Goal: Transaction & Acquisition: Purchase product/service

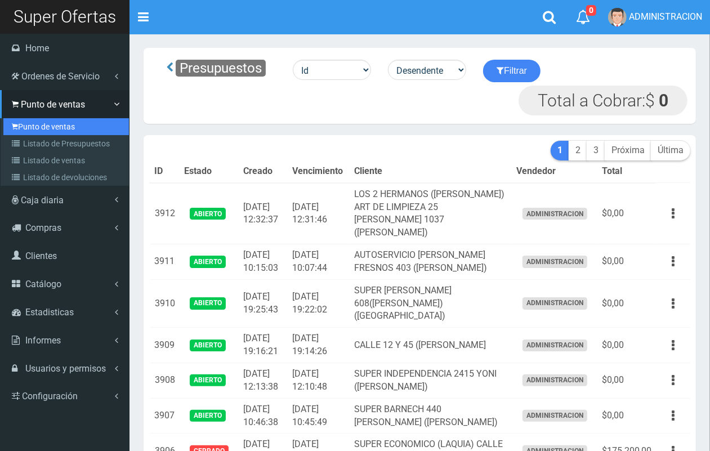
click at [34, 124] on link "Punto de ventas" at bounding box center [65, 126] width 125 height 17
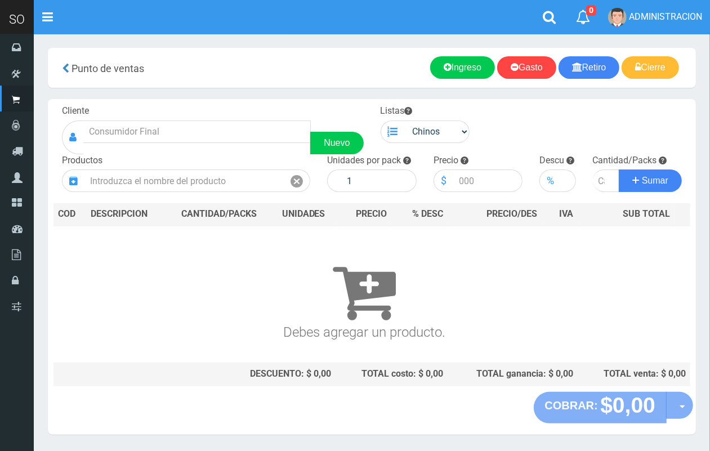
click at [174, 142] on div "Nuevo" at bounding box center [213, 137] width 302 height 34
click at [212, 141] on input "text" at bounding box center [196, 131] width 227 height 23
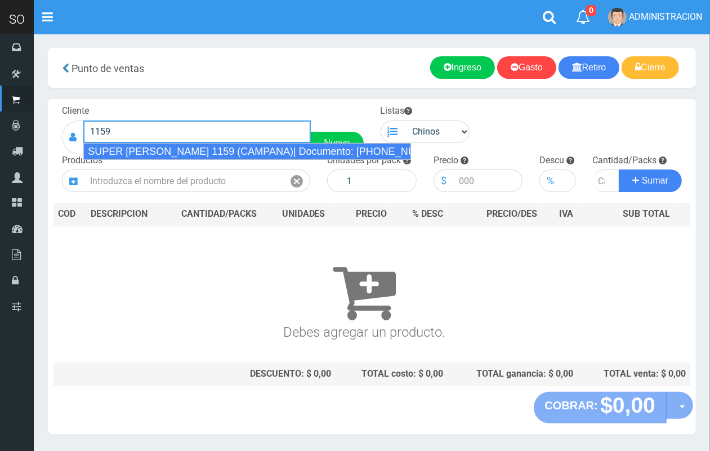
click at [219, 145] on div "SUPER VARELA 1159 (CAMPANA)| Documento: 1234568 | Teléfono:" at bounding box center [247, 151] width 328 height 17
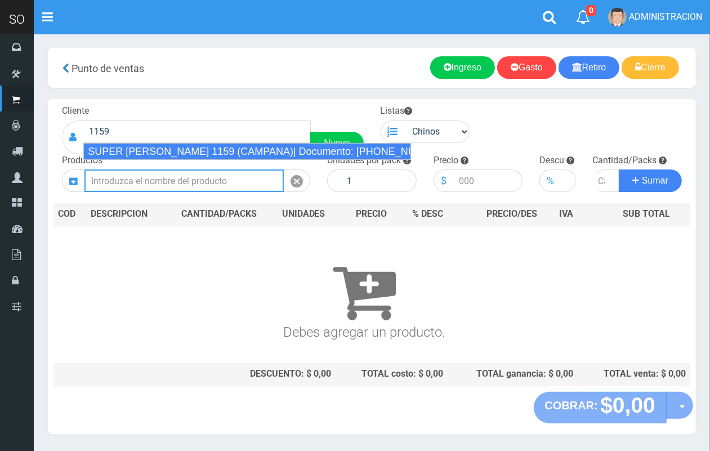
type input "SUPER VARELA 1159 (CAMPANA)| Documento: 1234568 | Teléfono:"
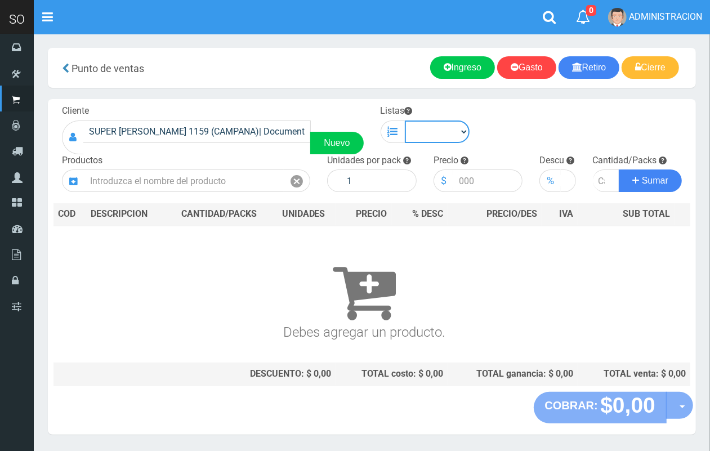
click at [431, 133] on select "Chinos . ." at bounding box center [437, 131] width 65 height 23
select select "1"
click at [405, 120] on select "Chinos . ." at bounding box center [437, 131] width 65 height 23
drag, startPoint x: 169, startPoint y: 195, endPoint x: 168, endPoint y: 181, distance: 14.1
click at [167, 195] on div "Cliente SUPER VARELA 1159 (CAMPANA)| Documento: 1234568 | Teléfono: Nuevo Lista…" at bounding box center [372, 245] width 648 height 293
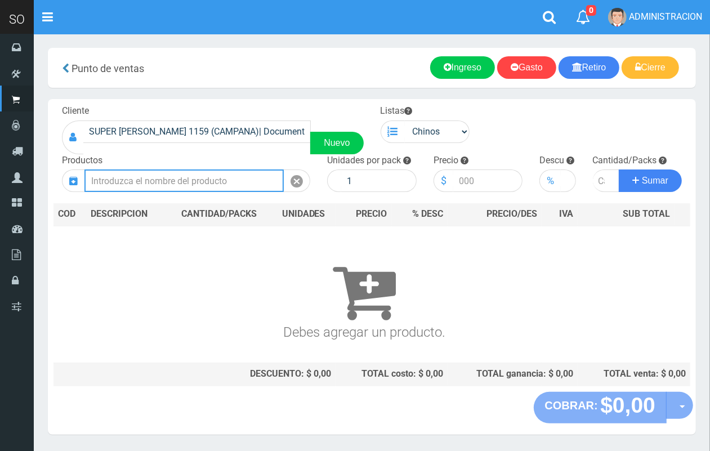
click at [169, 181] on input "text" at bounding box center [183, 180] width 199 height 23
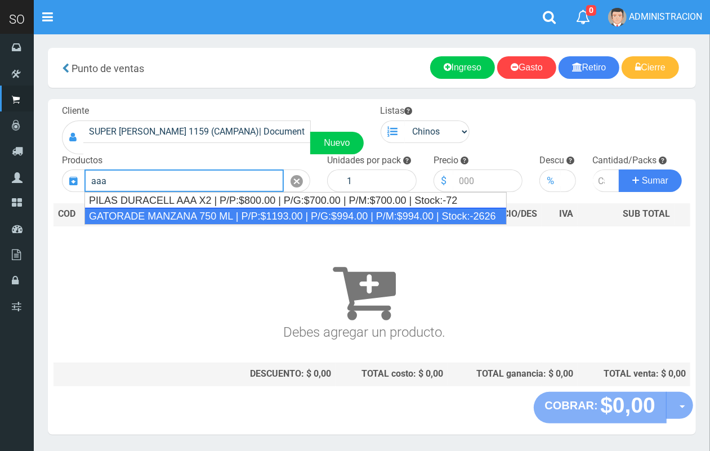
click at [176, 209] on div "GATORADE MANZANA 750 ML | P/P:$1193.00 | P/G:$994.00 | P/M:$994.00 | Stock:-2626" at bounding box center [295, 216] width 422 height 17
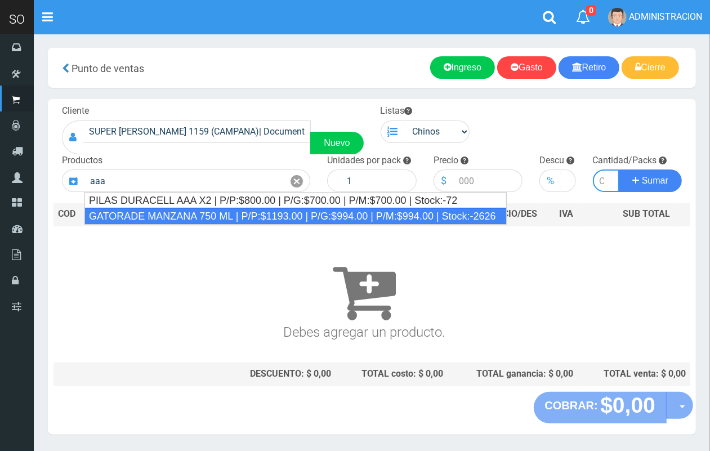
type input "GATORADE MANZANA 750 ML | P/P:$1193.00 | P/G:$994.00 | P/M:$994.00 | Stock:-2626"
type input "6"
type input "1193.00"
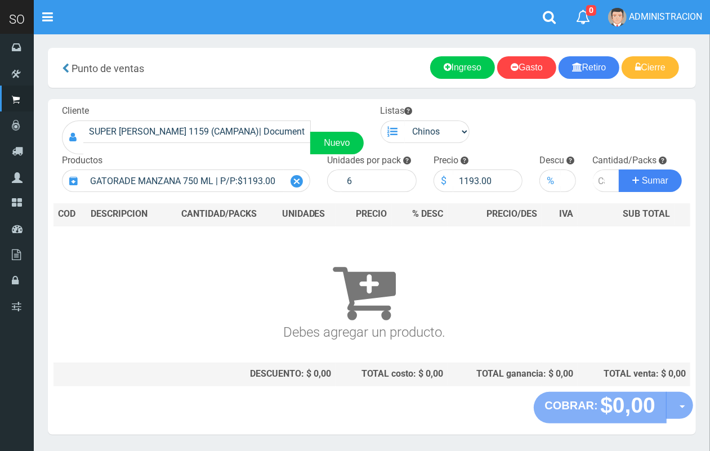
drag, startPoint x: 298, startPoint y: 179, endPoint x: 251, endPoint y: 177, distance: 47.3
click at [297, 179] on icon at bounding box center [296, 181] width 12 height 16
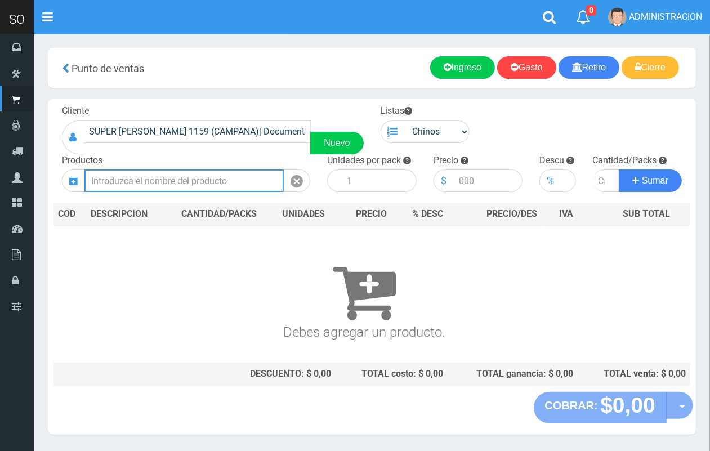
click at [249, 176] on input "text" at bounding box center [183, 180] width 199 height 23
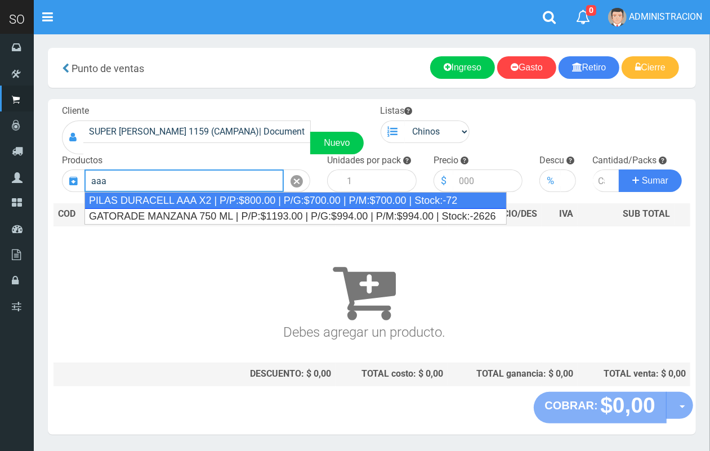
click at [243, 195] on div "PILAS DURACELL AAA X2 | P/P:$800.00 | P/G:$700.00 | P/M:$700.00 | Stock:-72" at bounding box center [295, 200] width 422 height 17
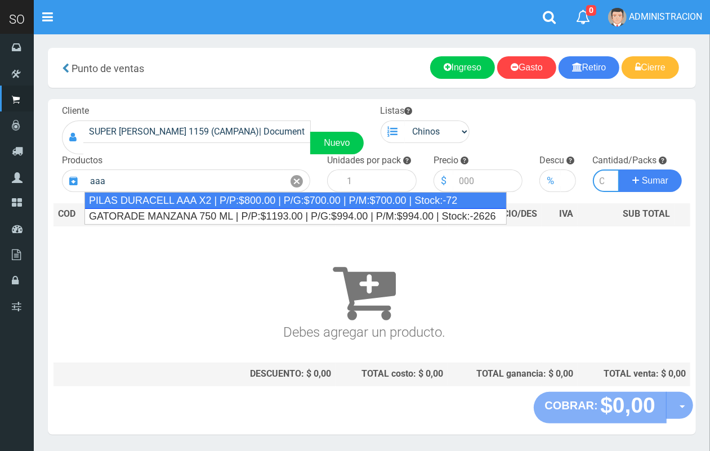
type input "PILAS DURACELL AAA X2 | P/P:$800.00 | P/G:$700.00 | P/M:$700.00 | Stock:-72"
type input "12"
type input "800.00"
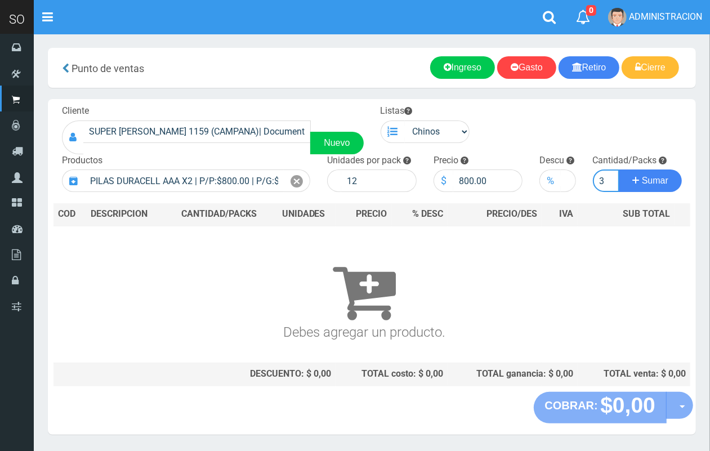
scroll to position [0, 1]
type input "3"
click at [618, 169] on button "Sumar" at bounding box center [649, 180] width 63 height 23
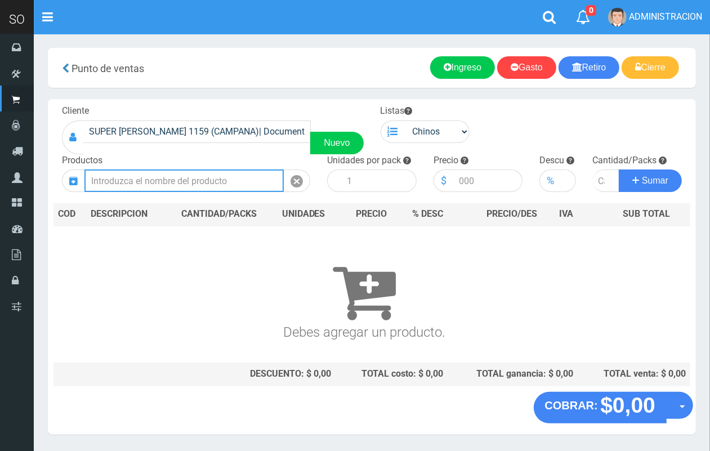
scroll to position [0, 0]
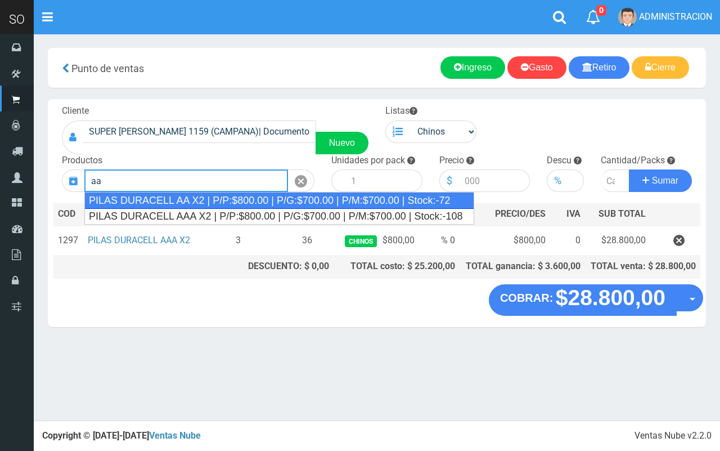
click at [248, 201] on div "PILAS DURACELL AA X2 | P/P:$800.00 | P/G:$700.00 | P/M:$700.00 | Stock:-72" at bounding box center [279, 200] width 390 height 17
type input "PILAS DURACELL AA X2 | P/P:$800.00 | P/G:$700.00 | P/M:$700.00 | Stock:-72"
type input "12"
type input "800.00"
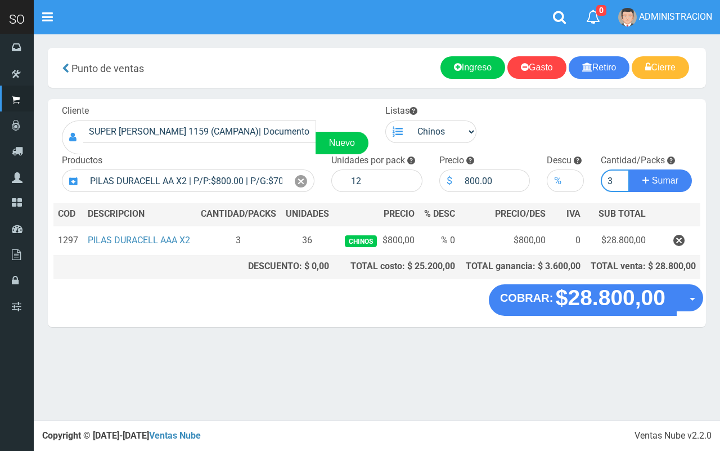
type input "3"
click at [629, 169] on button "Sumar" at bounding box center [660, 180] width 63 height 23
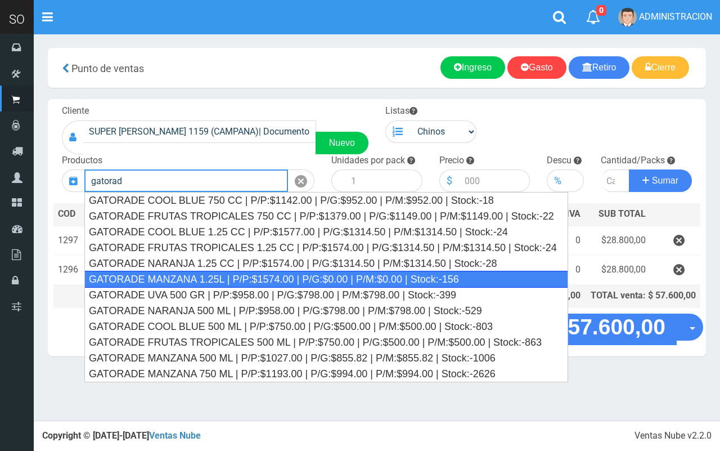
click at [263, 273] on div "GATORADE MANZANA 1.25L | P/P:$1574.00 | P/G:$0.00 | P/M:$0.00 | Stock:-156" at bounding box center [326, 279] width 484 height 17
type input "GATORADE MANZANA 1.25L | P/P:$1574.00 | P/G:$0.00 | P/M:$0.00 | Stock:-156"
type input "6"
type input "1574.00"
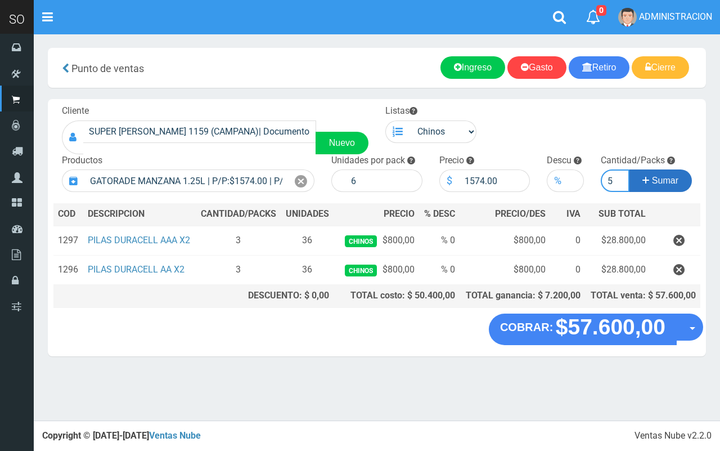
type input "5"
click at [629, 169] on button "Sumar" at bounding box center [660, 180] width 63 height 23
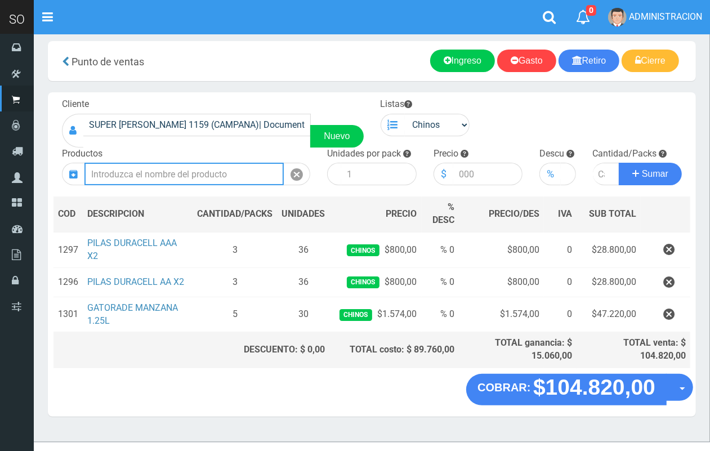
scroll to position [23, 0]
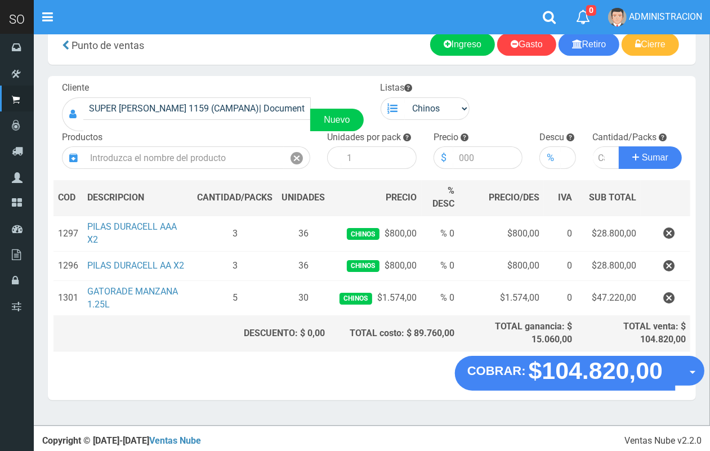
drag, startPoint x: 691, startPoint y: 374, endPoint x: 681, endPoint y: 397, distance: 24.7
click at [691, 376] on button "Opciones" at bounding box center [689, 371] width 30 height 30
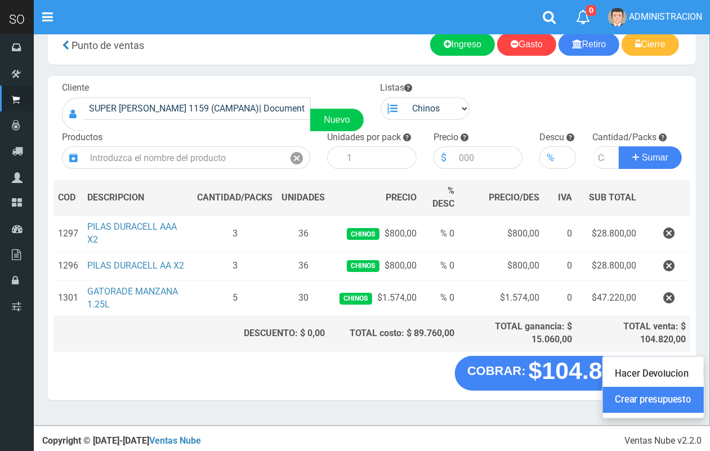
click at [675, 401] on link "Crear presupuesto" at bounding box center [653, 400] width 101 height 26
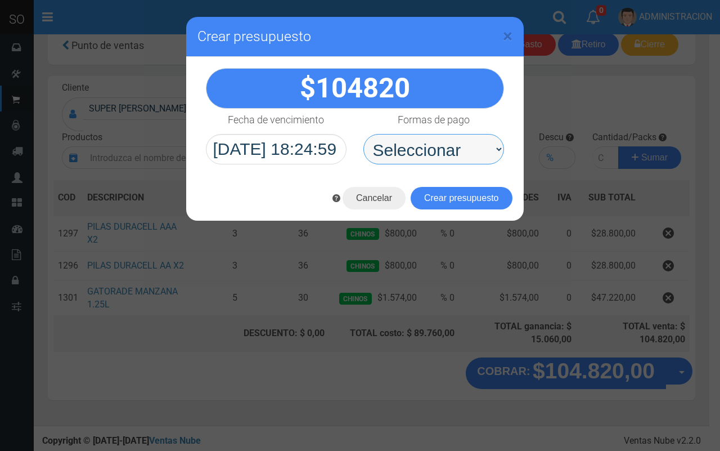
click at [398, 151] on select "Seleccionar Efectivo Tarjeta de Crédito Depósito Débito" at bounding box center [434, 149] width 141 height 30
select select "Efectivo"
click at [364, 134] on select "Seleccionar Efectivo Tarjeta de Crédito Depósito Débito" at bounding box center [434, 149] width 141 height 30
click at [412, 186] on div "Cancelar Crear presupuesto" at bounding box center [355, 198] width 338 height 45
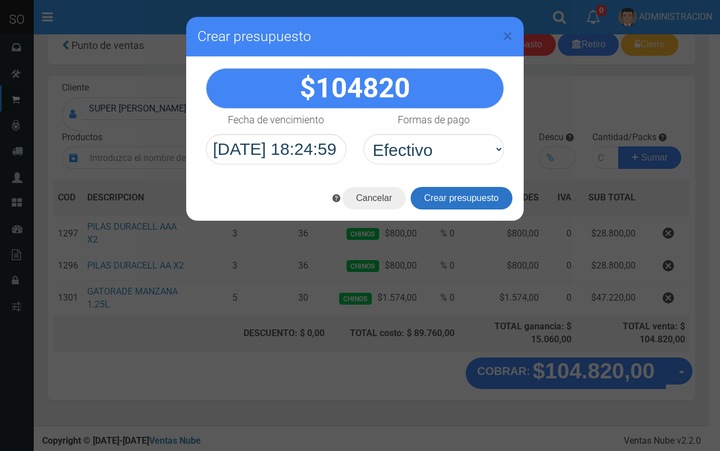
click at [419, 194] on button "Crear presupuesto" at bounding box center [462, 198] width 102 height 23
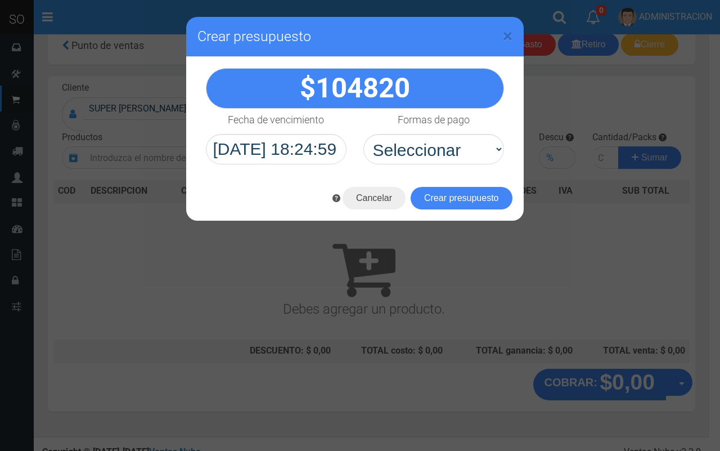
drag, startPoint x: 518, startPoint y: 30, endPoint x: 513, endPoint y: 35, distance: 7.6
click at [513, 35] on div "× Crear presupuesto" at bounding box center [355, 37] width 338 height 40
click at [505, 35] on span "×" at bounding box center [508, 35] width 10 height 21
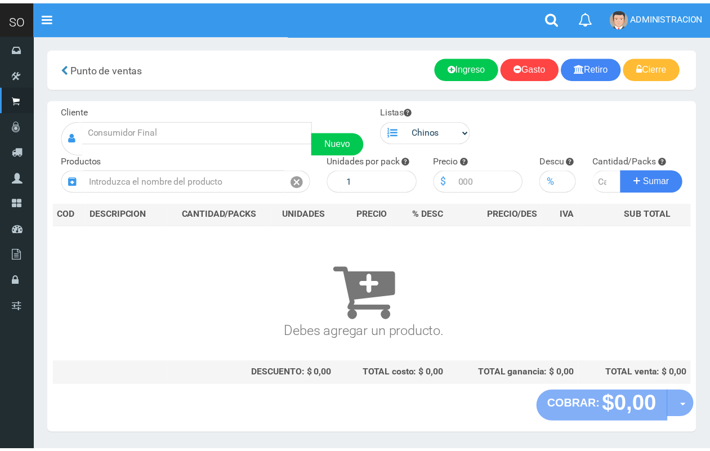
scroll to position [23, 0]
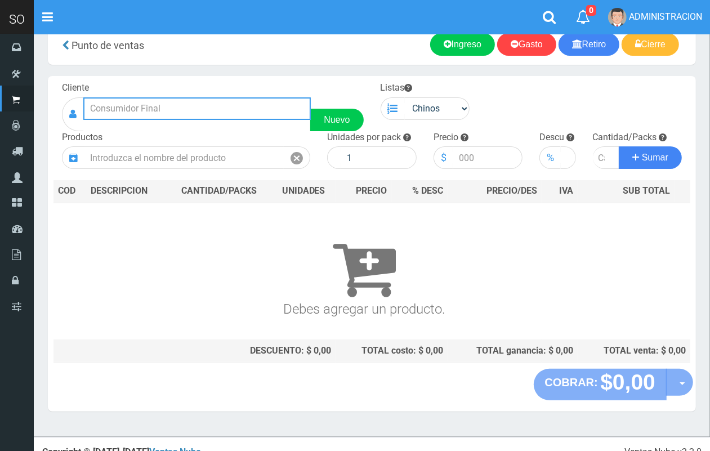
click at [130, 109] on input "text" at bounding box center [196, 108] width 227 height 23
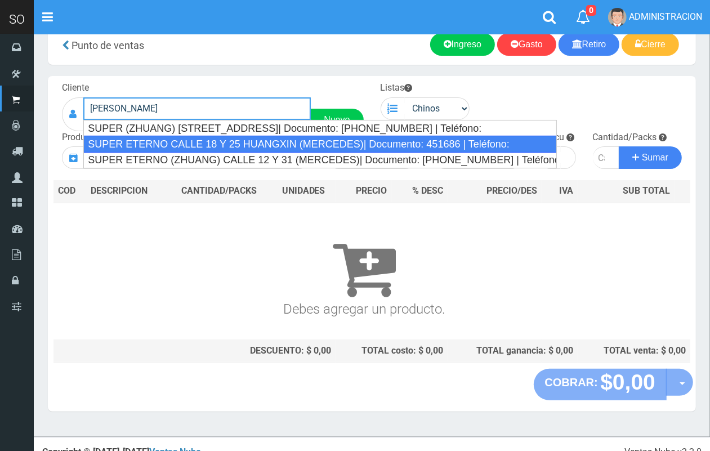
click at [353, 142] on div "SUPER ETERNO CALLE 18 Y 25 HUANGXIN (MERCEDES)| Documento: 451686 | Teléfono:" at bounding box center [319, 144] width 473 height 17
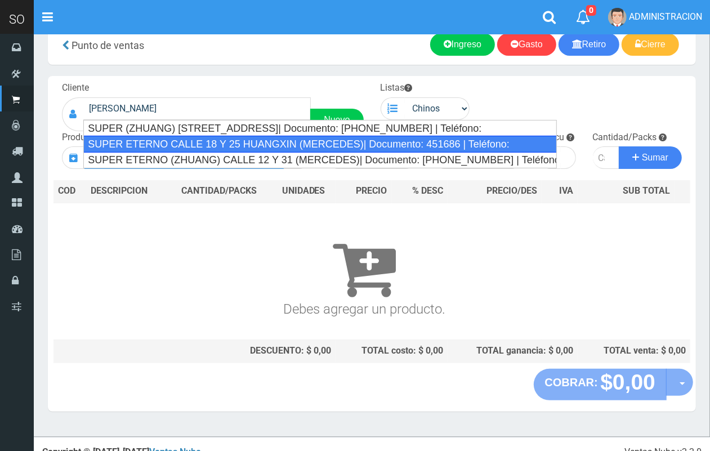
type input "SUPER ETERNO CALLE 18 Y 25 HUANGXIN (MERCEDES)| Documento: 451686 | Teléfono:"
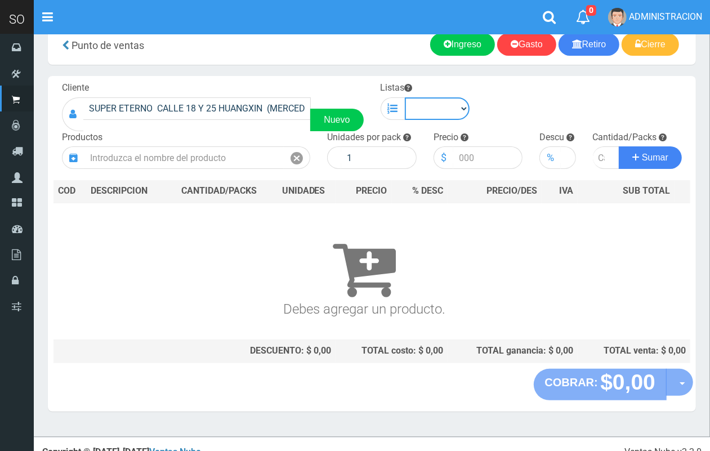
click at [442, 114] on select "Chinos . ." at bounding box center [437, 108] width 65 height 23
select select "1"
click at [405, 97] on select "Chinos . ." at bounding box center [437, 108] width 65 height 23
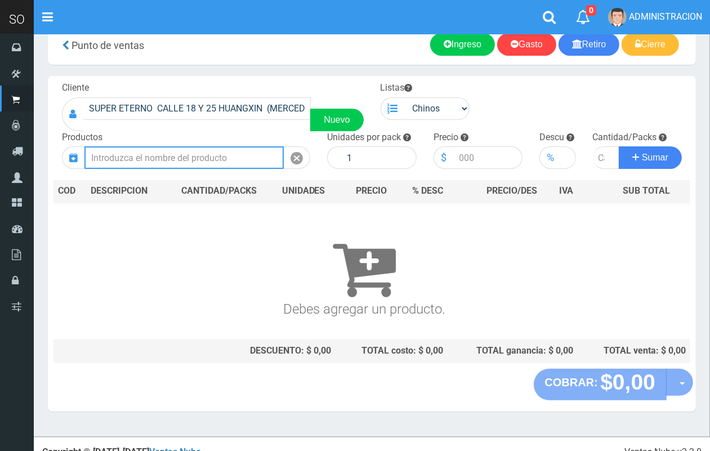
drag, startPoint x: 203, startPoint y: 164, endPoint x: 165, endPoint y: 23, distance: 145.6
click at [201, 161] on input "text" at bounding box center [183, 157] width 199 height 23
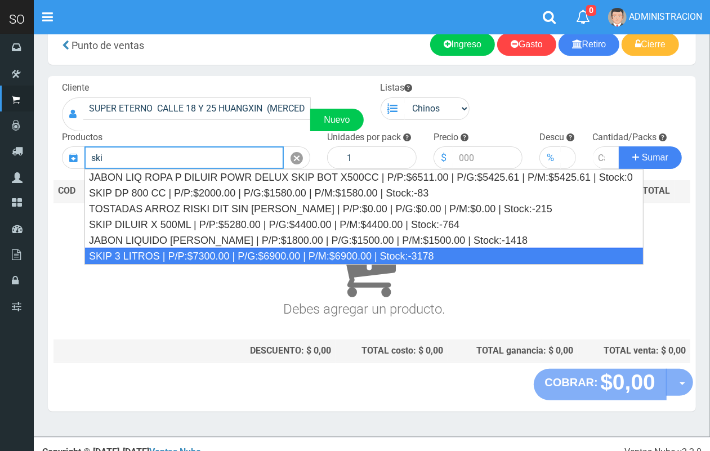
click at [223, 255] on div "SKIP 3 LITROS | P/P:$7300.00 | P/G:$6900.00 | P/M:$6900.00 | Stock:-3178" at bounding box center [363, 256] width 559 height 17
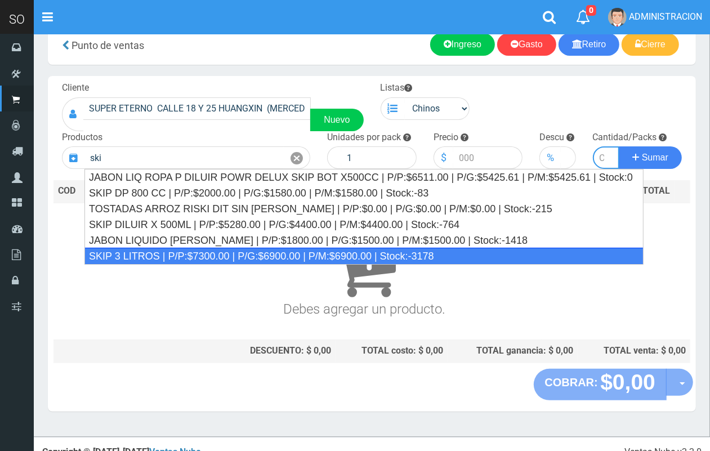
type input "SKIP 3 LITROS | P/P:$7300.00 | P/G:$6900.00 | P/M:$6900.00 | Stock:-3178"
type input "4"
type input "7300.00"
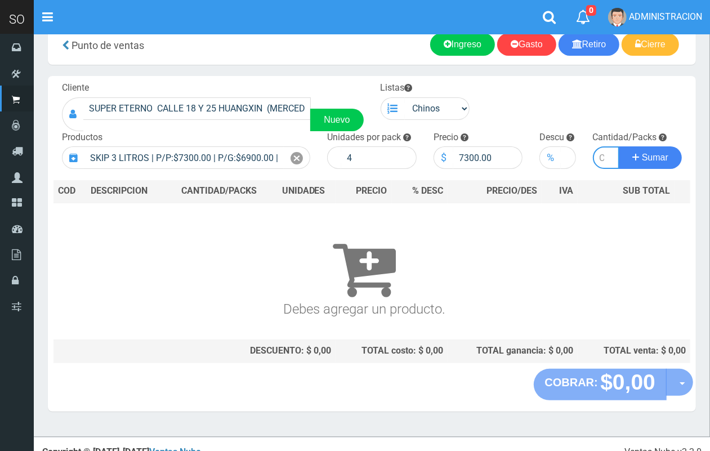
type input "1"
click at [618, 146] on button "Sumar" at bounding box center [649, 157] width 63 height 23
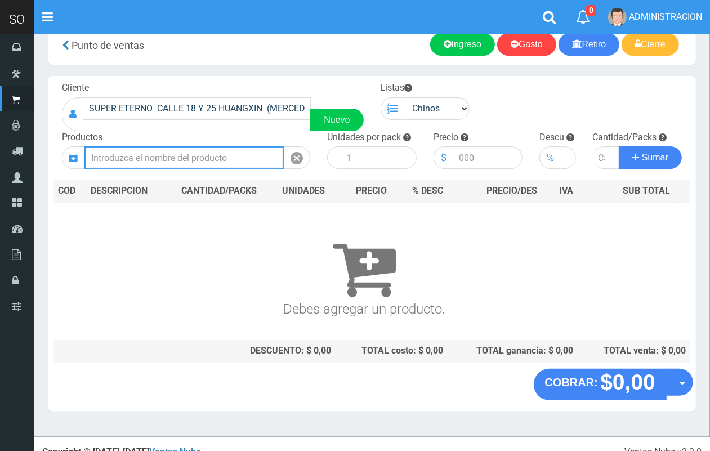
scroll to position [0, 0]
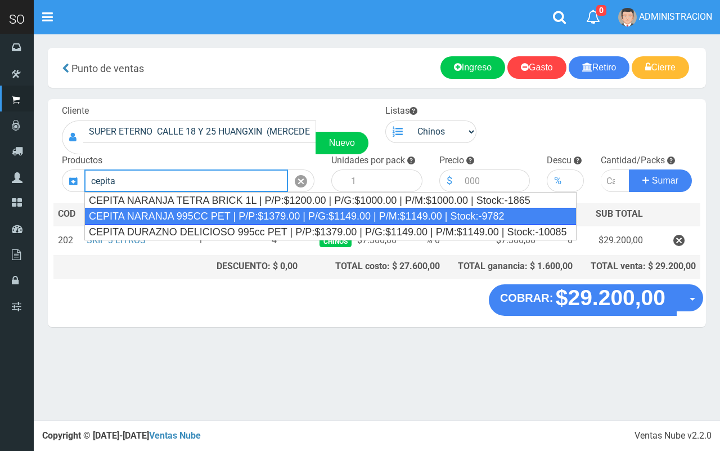
click at [380, 217] on div "CEPITA NARANJA 995CC PET | P/P:$1379.00 | P/G:$1149.00 | P/M:$1149.00 | Stock:-…" at bounding box center [330, 216] width 492 height 17
type input "CEPITA NARANJA 995CC PET | P/P:$1379.00 | P/G:$1149.00 | P/M:$1149.00 | Stock:-…"
type input "6"
type input "1379.00"
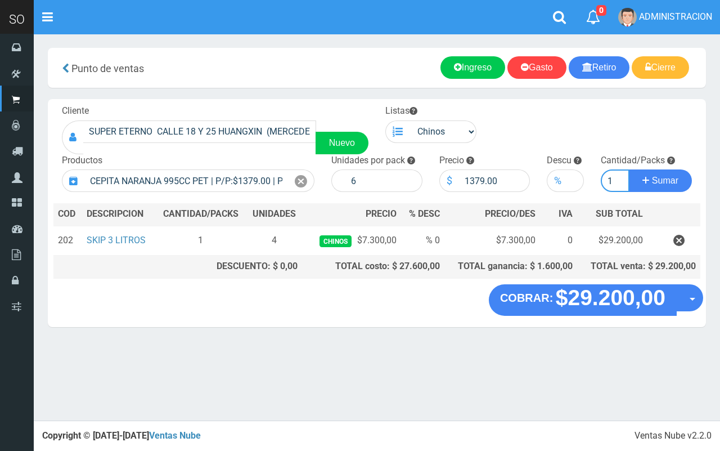
type input "1"
click at [629, 169] on button "Sumar" at bounding box center [660, 180] width 63 height 23
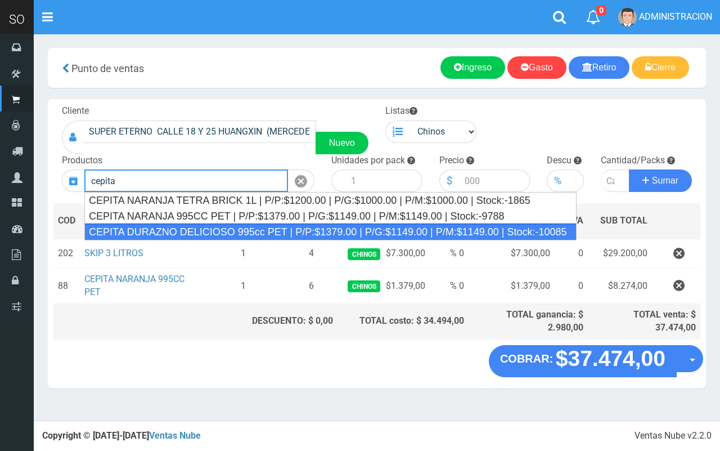
click at [384, 229] on div "CEPITA DURAZNO DELICIOSO 995cc PET | P/P:$1379.00 | P/G:$1149.00 | P/M:$1149.00…" at bounding box center [330, 231] width 492 height 17
type input "CEPITA DURAZNO DELICIOSO 995cc PET | P/P:$1379.00 | P/G:$1149.00 | P/M:$1149.00…"
type input "6"
type input "1379.00"
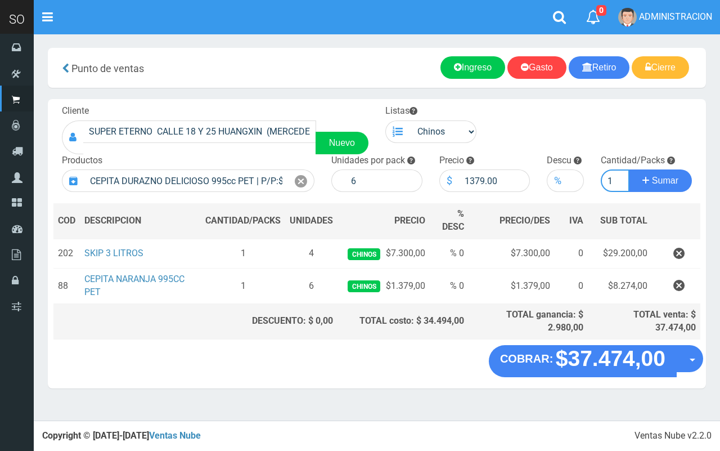
type input "1"
click at [629, 169] on button "Sumar" at bounding box center [660, 180] width 63 height 23
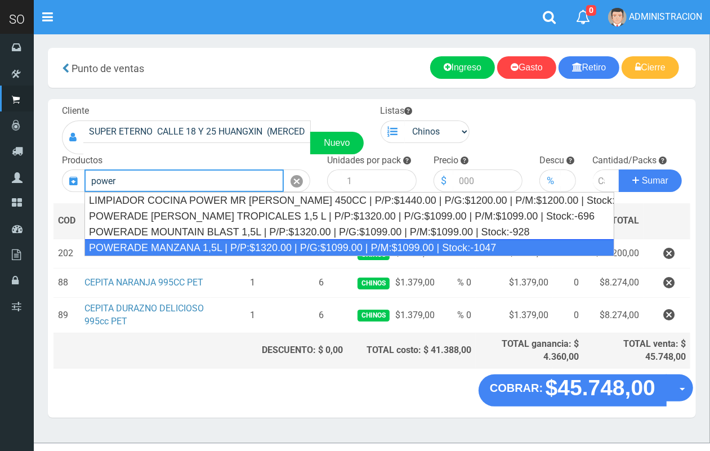
click at [294, 244] on div "POWERADE MANZANA 1,5L | P/P:$1320.00 | P/G:$1099.00 | P/M:$1099.00 | Stock:-1047" at bounding box center [349, 247] width 530 height 17
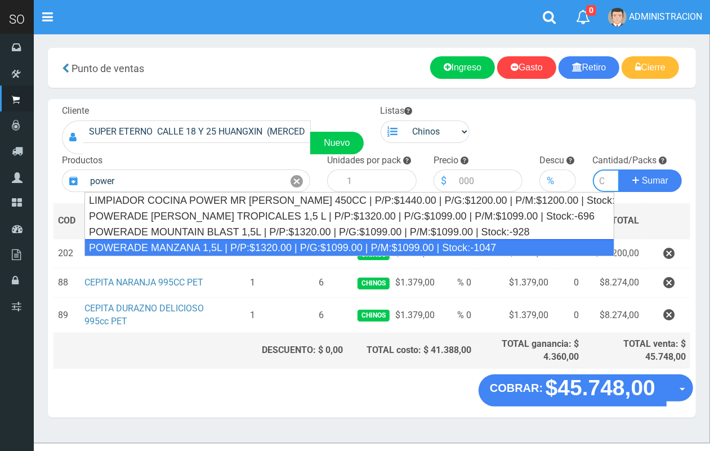
type input "POWERADE MANZANA 1,5L | P/P:$1320.00 | P/G:$1099.00 | P/M:$1099.00 | Stock:-1047"
type input "4"
type input "1320.00"
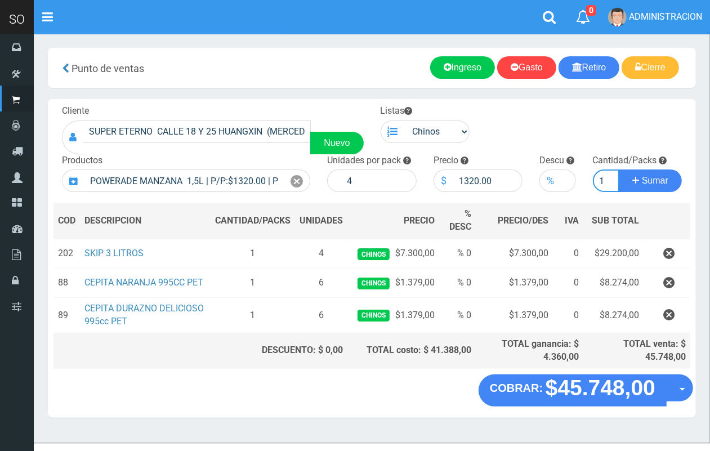
scroll to position [0, 1]
type input "1"
click at [618, 169] on button "Sumar" at bounding box center [649, 180] width 63 height 23
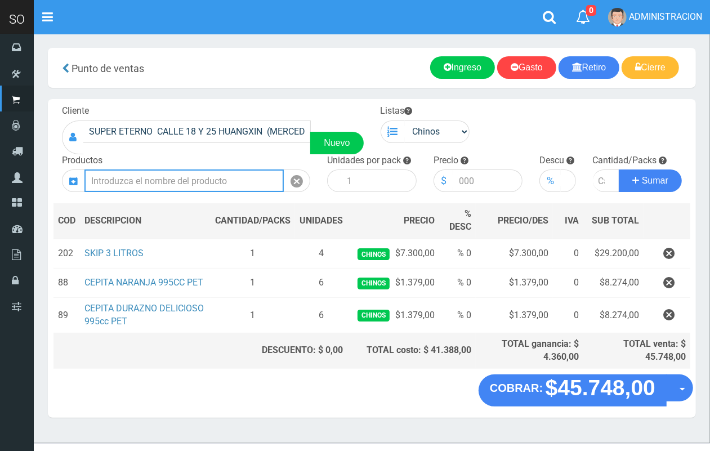
scroll to position [0, 0]
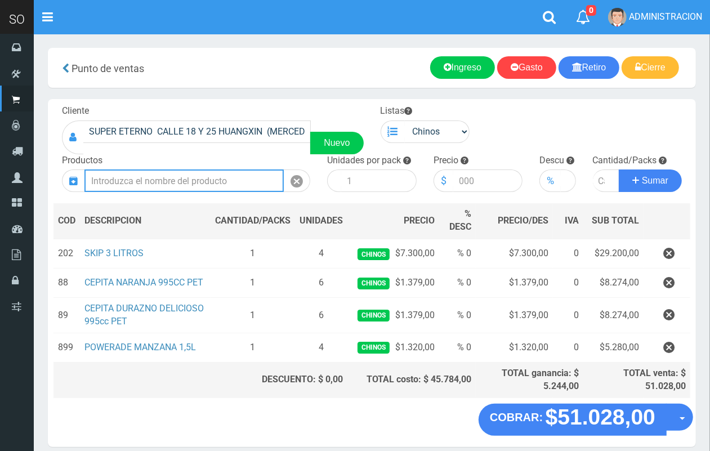
type input "a"
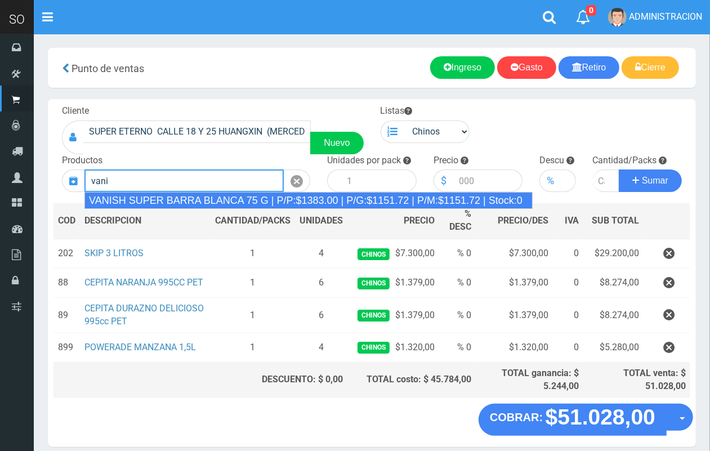
click at [315, 192] on div "VANISH SUPER BARRA BLANCA 75 G | P/P:$1383.00 | P/G:$1151.72 | P/M:$1151.72 | S…" at bounding box center [308, 200] width 448 height 17
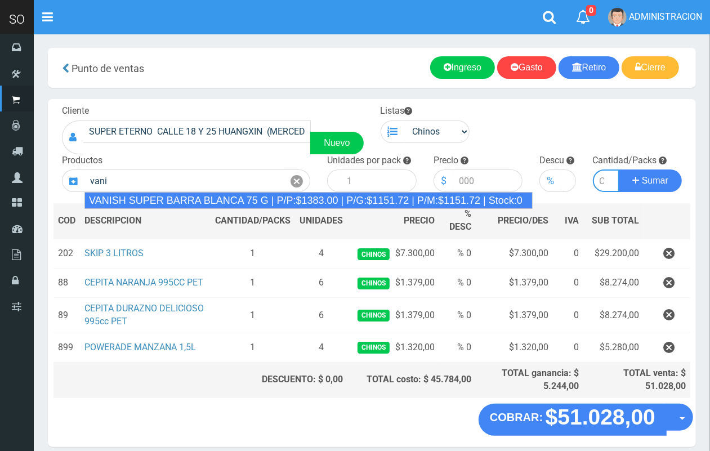
type input "VANISH SUPER BARRA BLANCA 75 G | P/P:$1383.00 | P/G:$1151.72 | P/M:$1151.72 | S…"
type input "12"
type input "1383.00"
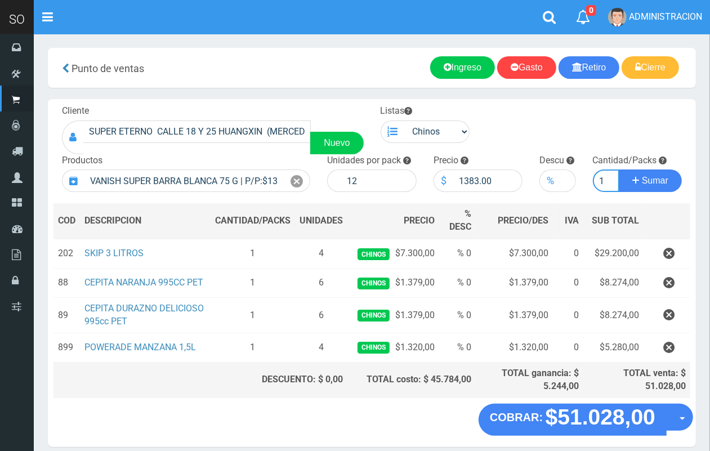
scroll to position [0, 1]
type input "1"
click at [618, 169] on button "Sumar" at bounding box center [649, 180] width 63 height 23
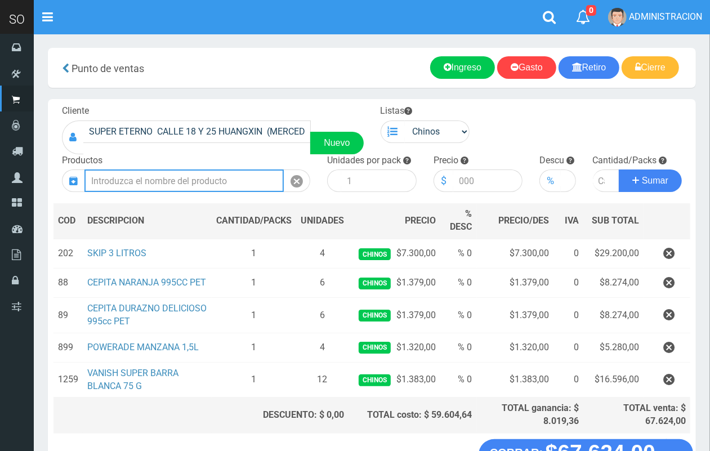
scroll to position [88, 0]
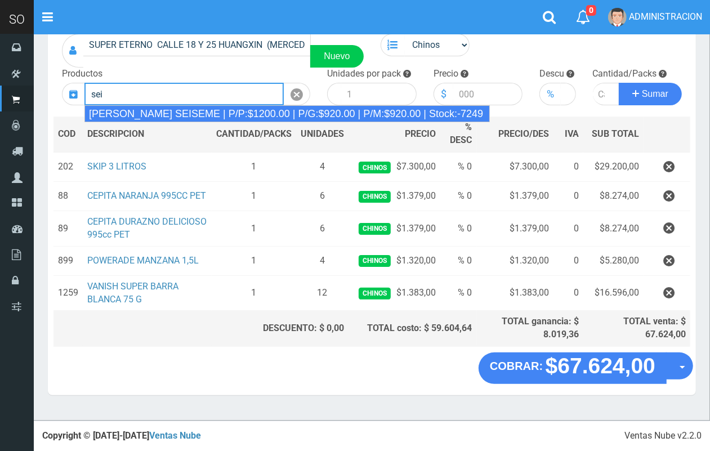
click at [254, 114] on div "JABON BLANCO SEISEME | P/P:$1200.00 | P/G:$920.00 | P/M:$920.00 | Stock:-7249" at bounding box center [286, 113] width 405 height 17
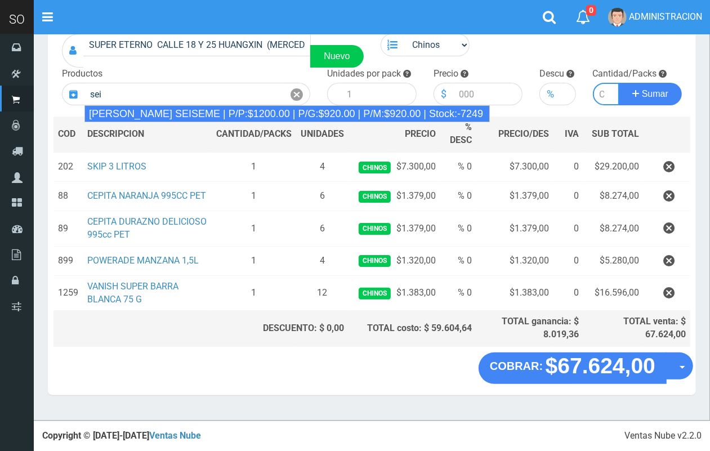
type input "JABON BLANCO SEISEME | P/P:$1200.00 | P/G:$920.00 | P/M:$920.00 | Stock:-7249"
type input "50"
type input "1200.00"
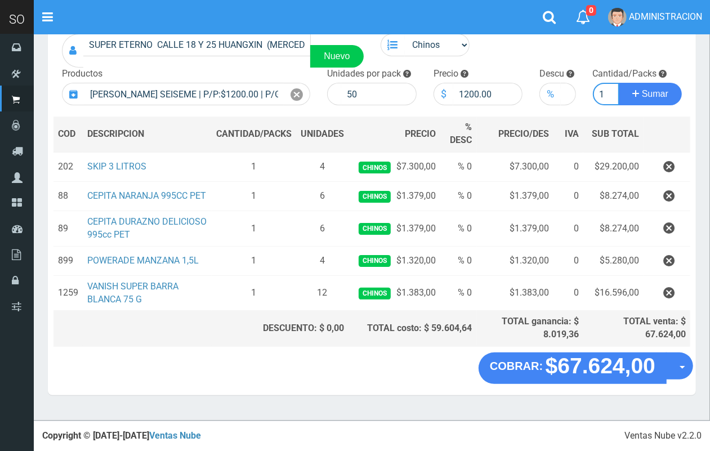
scroll to position [0, 1]
type input "1"
click at [618, 83] on button "Sumar" at bounding box center [649, 94] width 63 height 23
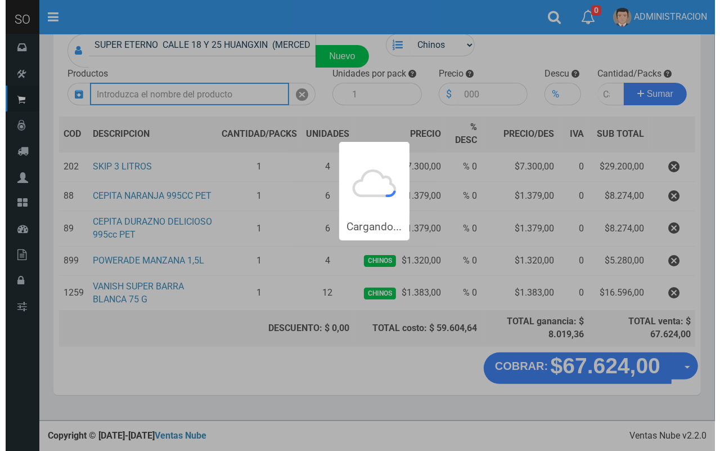
scroll to position [0, 0]
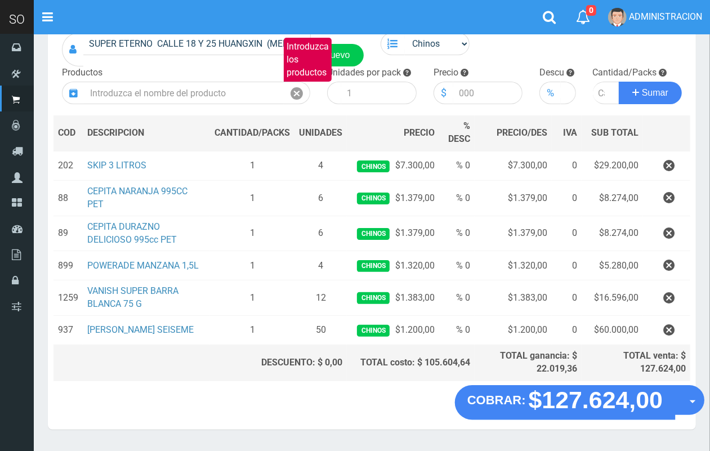
drag, startPoint x: 690, startPoint y: 398, endPoint x: 690, endPoint y: 412, distance: 13.5
click at [690, 400] on button "Opciones" at bounding box center [689, 400] width 30 height 30
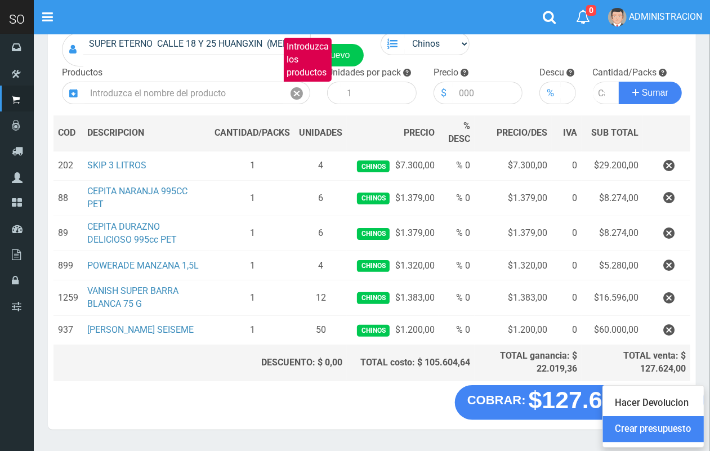
click at [688, 429] on link "Crear presupuesto" at bounding box center [653, 429] width 101 height 26
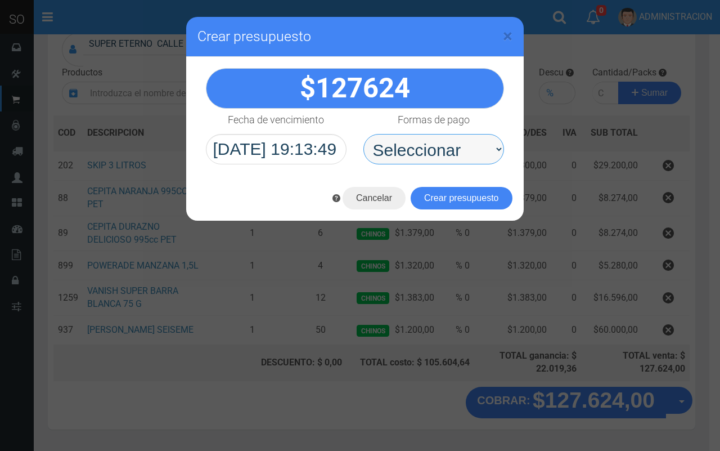
drag, startPoint x: 387, startPoint y: 139, endPoint x: 402, endPoint y: 163, distance: 28.9
click at [398, 154] on select "Seleccionar Efectivo Tarjeta de Crédito Depósito Débito" at bounding box center [434, 149] width 141 height 30
select select "Efectivo"
click at [364, 134] on select "Seleccionar Efectivo Tarjeta de Crédito Depósito Débito" at bounding box center [434, 149] width 141 height 30
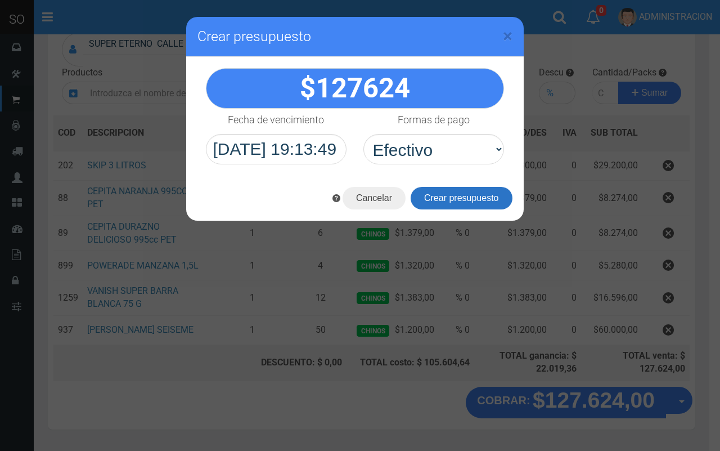
click at [429, 198] on button "Crear presupuesto" at bounding box center [462, 198] width 102 height 23
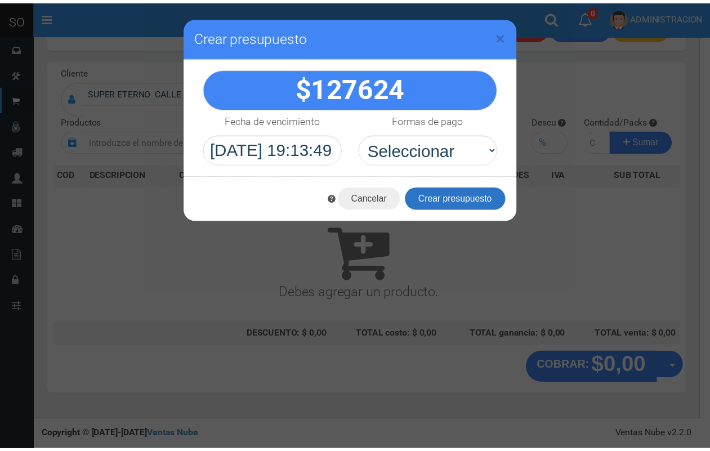
scroll to position [34, 0]
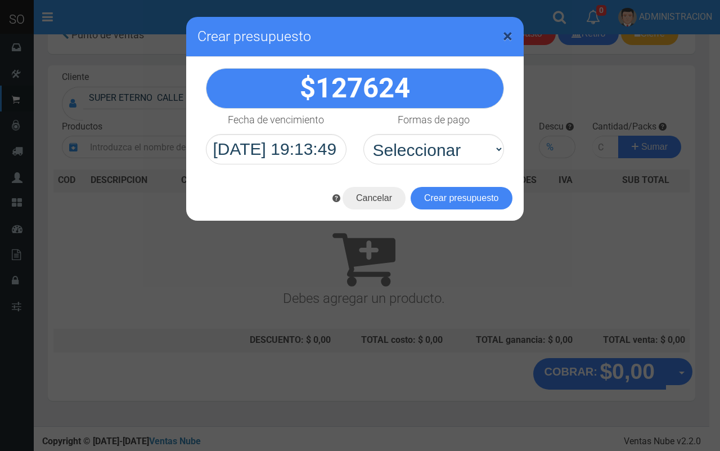
click at [508, 33] on span "×" at bounding box center [508, 35] width 10 height 21
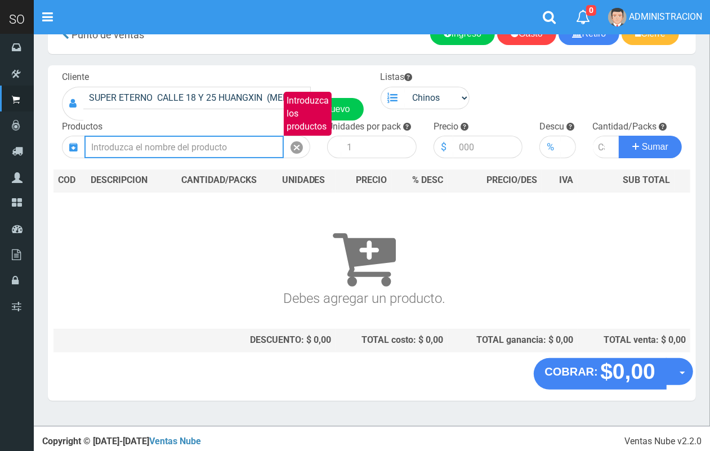
click at [155, 148] on input "Introduzca los productos" at bounding box center [183, 147] width 199 height 23
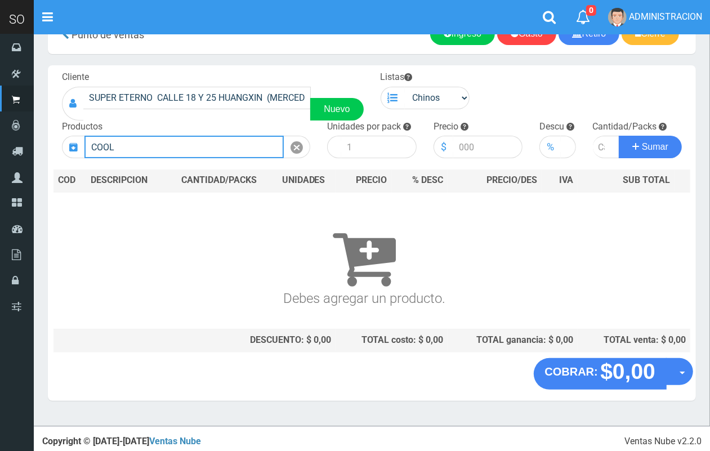
drag, startPoint x: 146, startPoint y: 147, endPoint x: 35, endPoint y: 147, distance: 111.4
click at [35, 147] on section "× Titulo del Msj texto Mas Texto Cancelar Aceptar Punto de ventas Ingreso" at bounding box center [372, 213] width 676 height 426
click at [68, 148] on div "FRUTOS Introduzca los productos" at bounding box center [186, 147] width 248 height 23
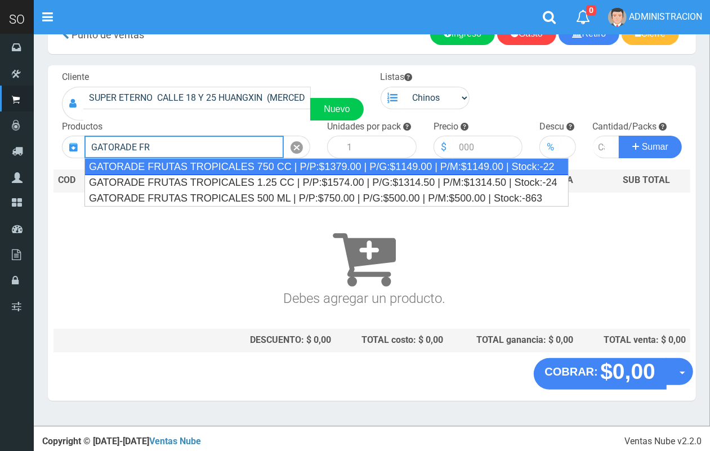
click at [162, 169] on div "GATORADE FRUTAS TROPICALES 750 CC | P/P:$1379.00 | P/G:$1149.00 | P/M:$1149.00 …" at bounding box center [326, 166] width 484 height 17
type input "GATORADE FRUTAS TROPICALES 750 CC | P/P:$1379.00 | P/G:$1149.00 | P/M:$1149.00 …"
type input "6"
type input "1379.00"
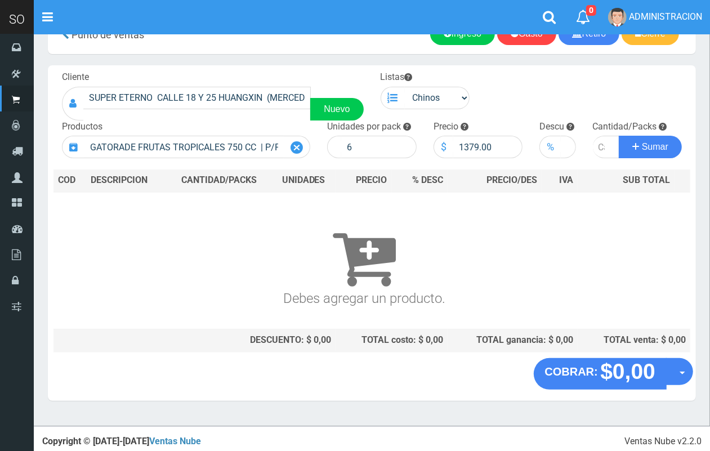
click at [293, 145] on icon at bounding box center [296, 148] width 12 height 16
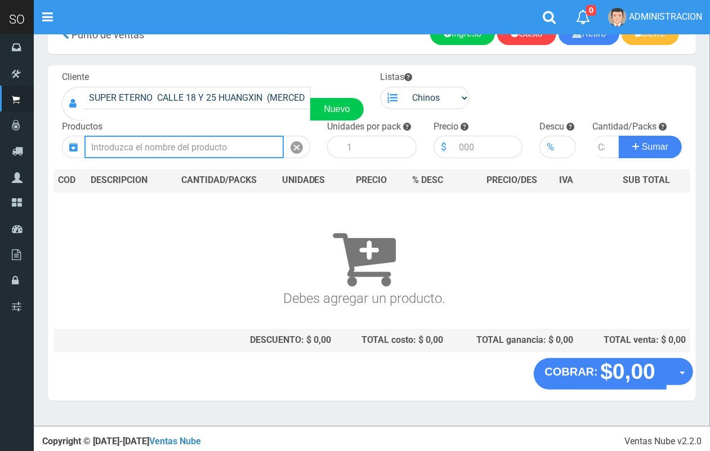
scroll to position [0, 0]
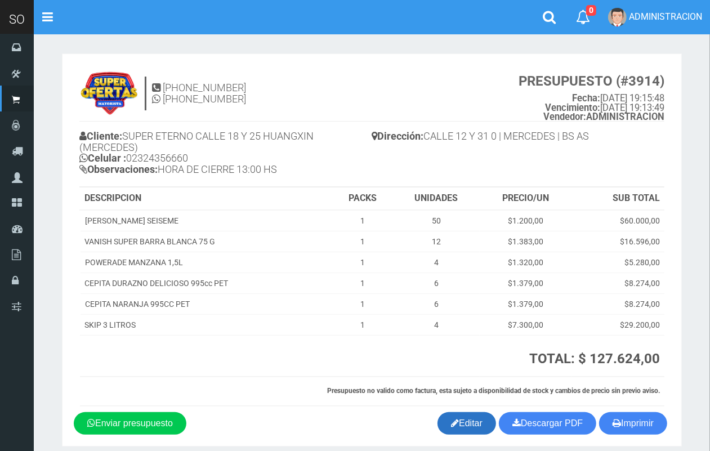
drag, startPoint x: 482, startPoint y: 425, endPoint x: 473, endPoint y: 417, distance: 11.9
click at [479, 423] on link "Editar" at bounding box center [466, 423] width 59 height 23
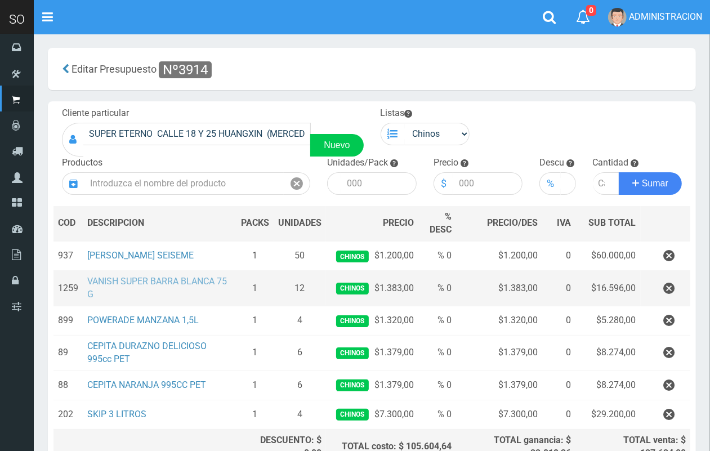
click at [173, 283] on link "VANISH SUPER BARRA BLANCA 75 G" at bounding box center [157, 288] width 140 height 24
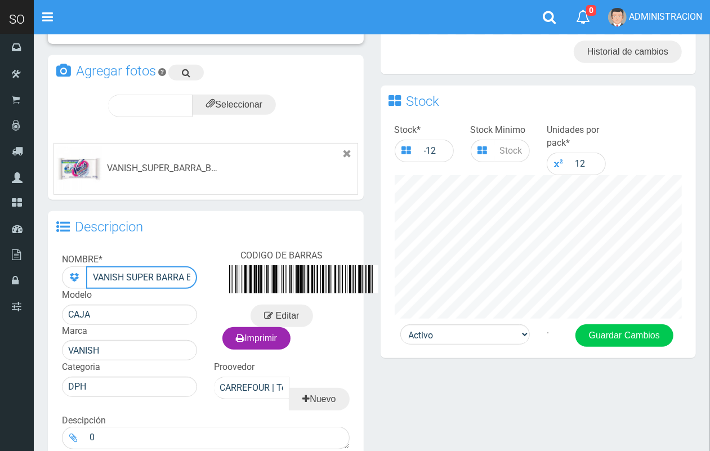
scroll to position [0, 51]
drag, startPoint x: 185, startPoint y: 279, endPoint x: 208, endPoint y: 279, distance: 23.6
click at [208, 279] on div "NOMBRE * VANISH SUPER BARRA BLANCA 75 G Modelo CAJA Marca VANISH CODIGO DE BARR…" at bounding box center [206, 350] width 316 height 212
click at [170, 273] on input "VANISH SUPER BARRA BLANCA 75 G" at bounding box center [141, 277] width 111 height 23
drag, startPoint x: 171, startPoint y: 273, endPoint x: 135, endPoint y: 272, distance: 35.5
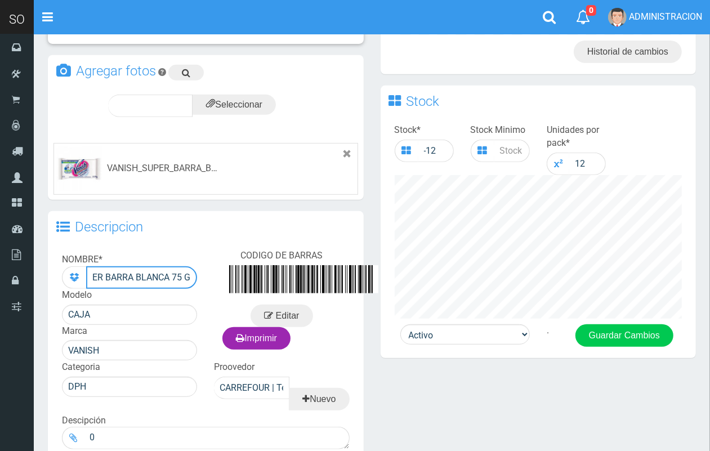
click at [135, 272] on input "VANISH SUPER BARRA BLANCA 75 G" at bounding box center [141, 277] width 111 height 23
drag, startPoint x: 89, startPoint y: 276, endPoint x: 226, endPoint y: 279, distance: 136.8
click at [226, 279] on div "NOMBRE * VANISH SUPER BARRA BLANCA 75 G Modelo CAJA Marca VANISH CODIGO DE BARR…" at bounding box center [206, 350] width 316 height 212
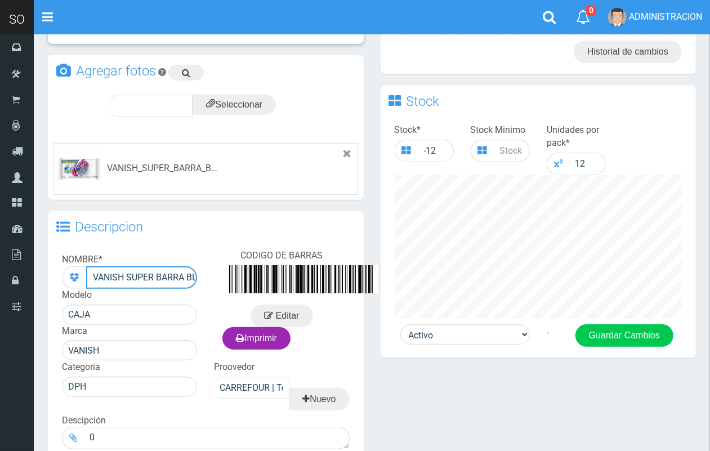
click at [166, 276] on input "VANISH SUPER BARRA BLANCA 75 G" at bounding box center [141, 277] width 111 height 23
type input "VANISH SUPER BARRA ROSA 75 G"
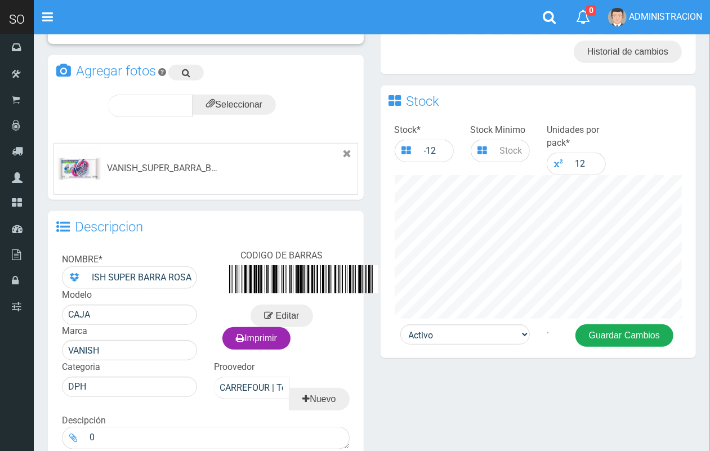
scroll to position [0, 0]
click at [608, 335] on button "Guardar Cambios" at bounding box center [624, 335] width 98 height 23
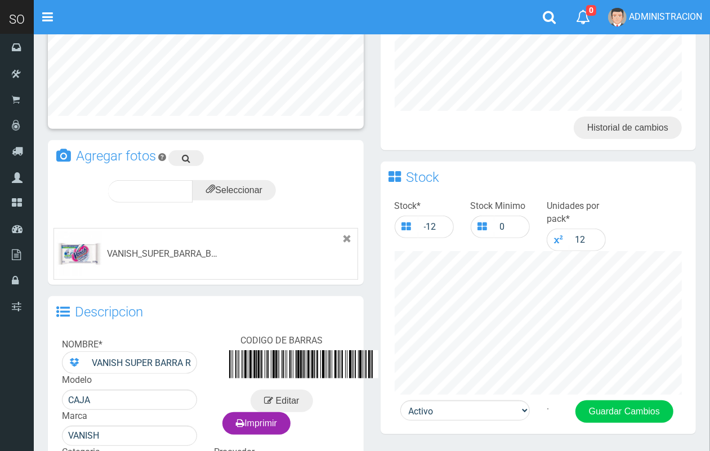
scroll to position [237, 0]
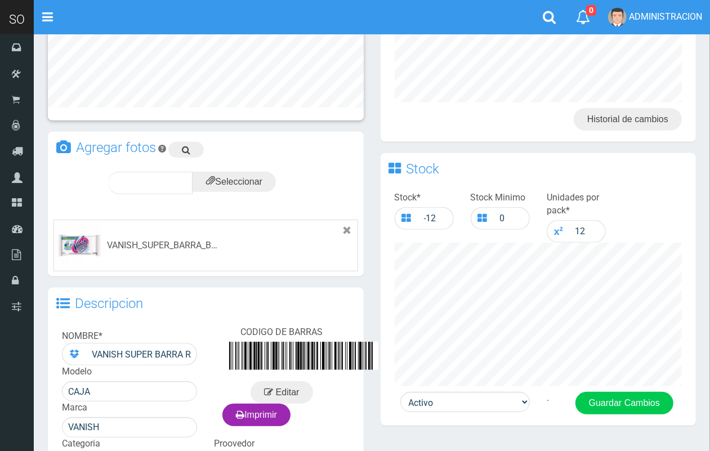
click at [352, 228] on li "VANISH_SUPER_BARRA_BLANCA_75_G.jpg" at bounding box center [205, 245] width 304 height 52
click at [349, 228] on icon at bounding box center [347, 230] width 9 height 9
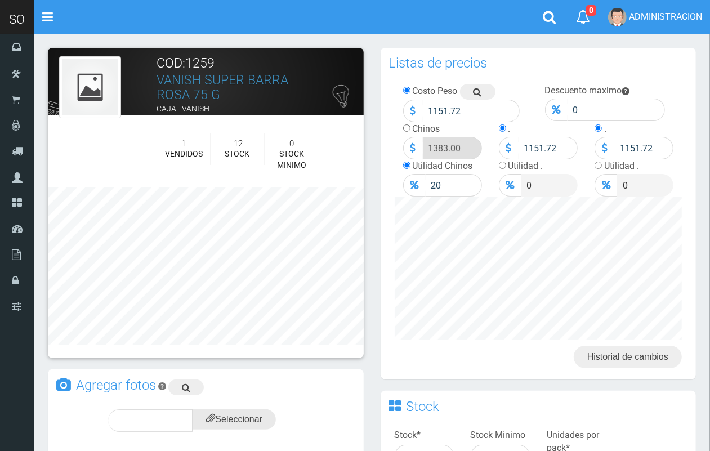
click at [243, 412] on input "file" at bounding box center [233, 419] width 83 height 20
click at [240, 416] on input "file" at bounding box center [233, 419] width 83 height 20
click at [178, 375] on div "Agregar fotos" at bounding box center [206, 386] width 316 height 34
click at [267, 422] on input "file" at bounding box center [233, 419] width 83 height 20
click at [268, 415] on span "subir" at bounding box center [261, 420] width 29 height 10
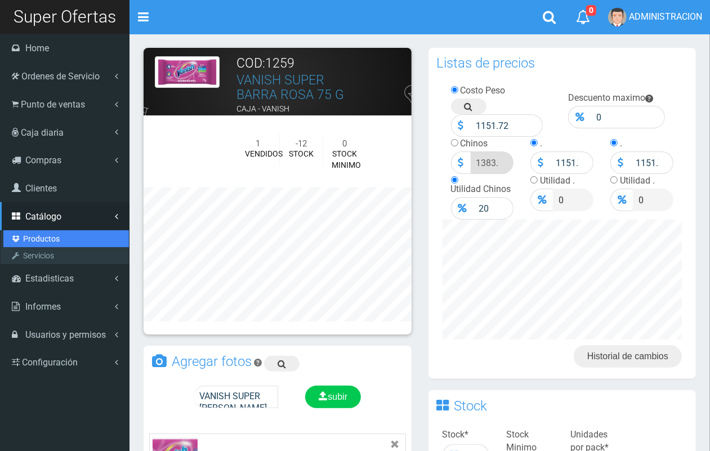
click at [44, 240] on link "Productos" at bounding box center [65, 238] width 125 height 17
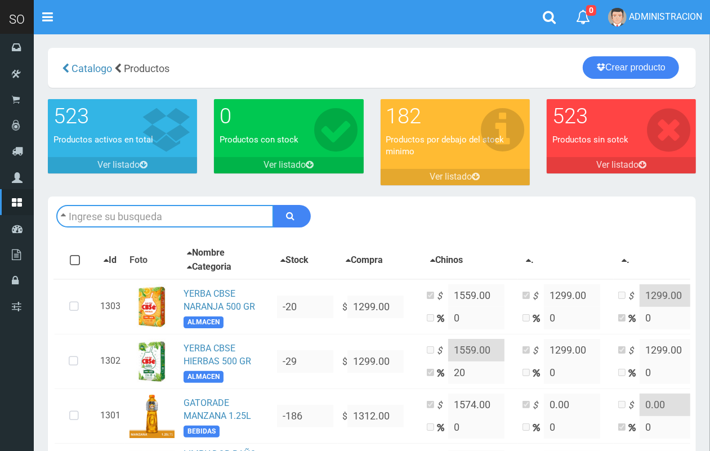
click at [107, 214] on input "text" at bounding box center [164, 216] width 217 height 23
type input "VANISH"
click at [273, 205] on button "submit" at bounding box center [292, 216] width 38 height 23
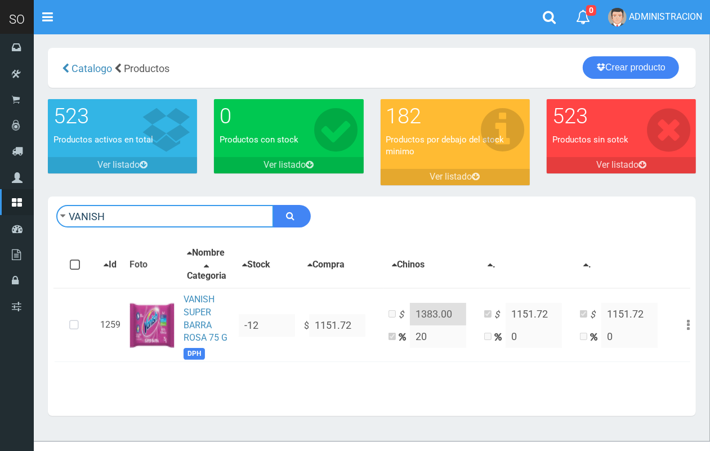
drag, startPoint x: 145, startPoint y: 217, endPoint x: 54, endPoint y: 217, distance: 91.2
click at [54, 217] on div "VANISH Descargar PDF Guardar cambios" at bounding box center [372, 215] width 648 height 39
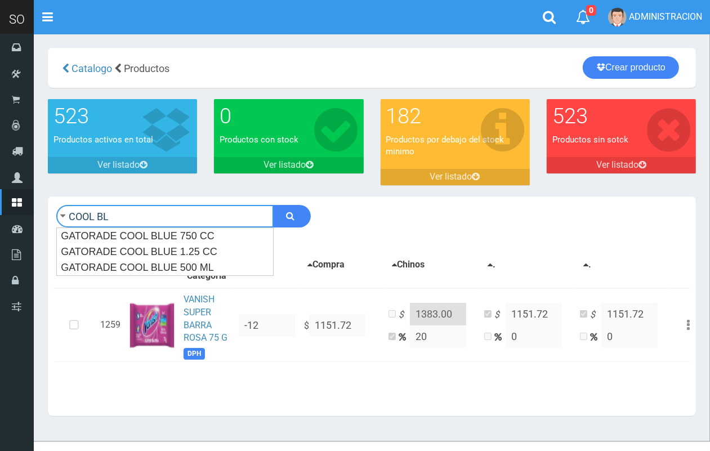
type input "COOL BL"
click at [273, 205] on button "submit" at bounding box center [292, 216] width 38 height 23
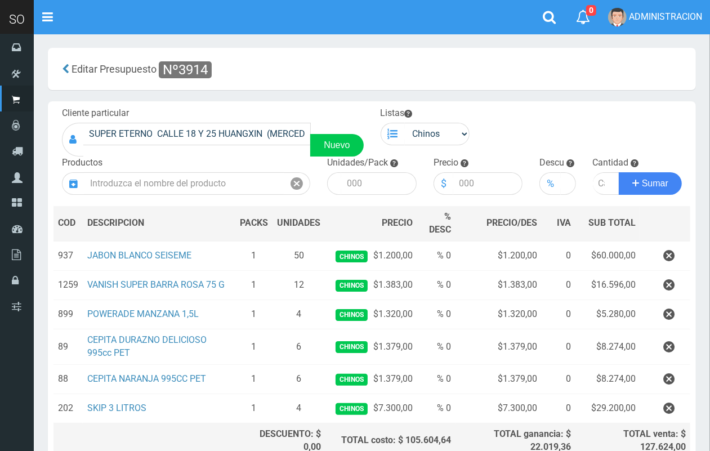
drag, startPoint x: 669, startPoint y: 290, endPoint x: 615, endPoint y: 277, distance: 55.7
click at [665, 288] on icon "button" at bounding box center [668, 285] width 11 height 20
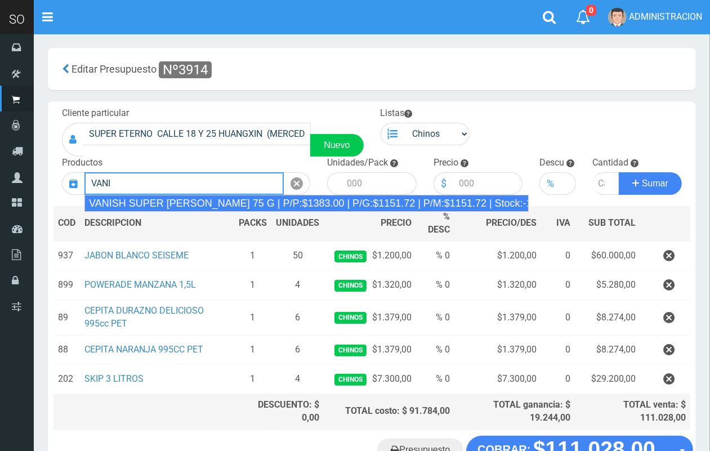
click at [226, 203] on div "VANISH SUPER [PERSON_NAME] 75 G | P/P:$1383.00 | P/G:$1151.72 | P/M:$1151.72 | …" at bounding box center [306, 203] width 444 height 17
type input "VANISH SUPER [PERSON_NAME] 75 G | P/P:$1383.00 | P/G:$1151.72 | P/M:$1151.72 | …"
type input "12"
type input "1383.00"
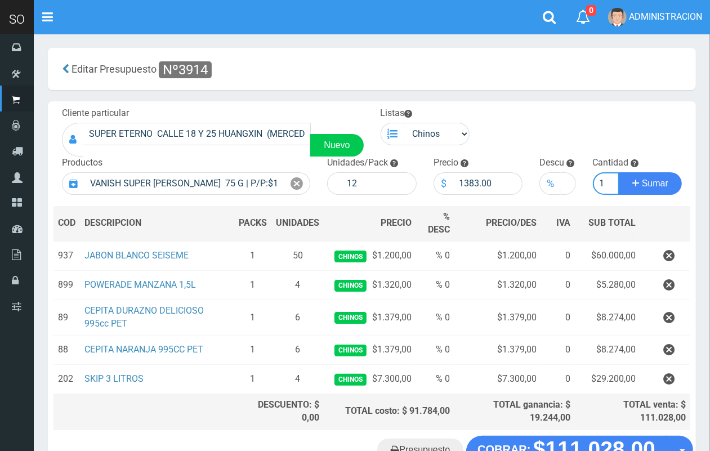
scroll to position [0, 1]
type input "1"
click at [618, 172] on button "Sumar" at bounding box center [649, 183] width 63 height 23
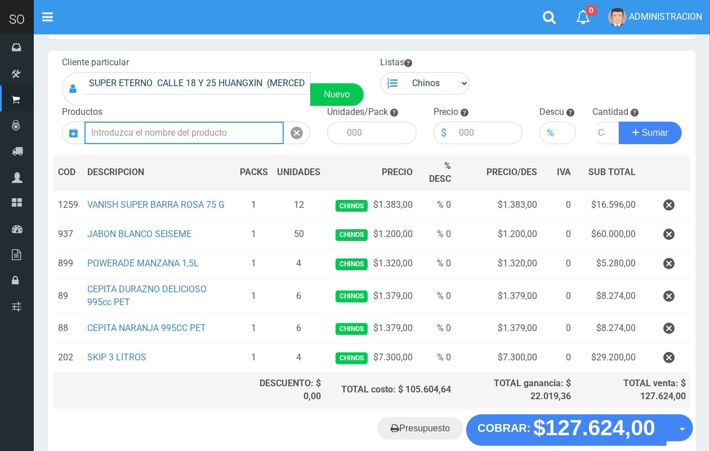
scroll to position [109, 0]
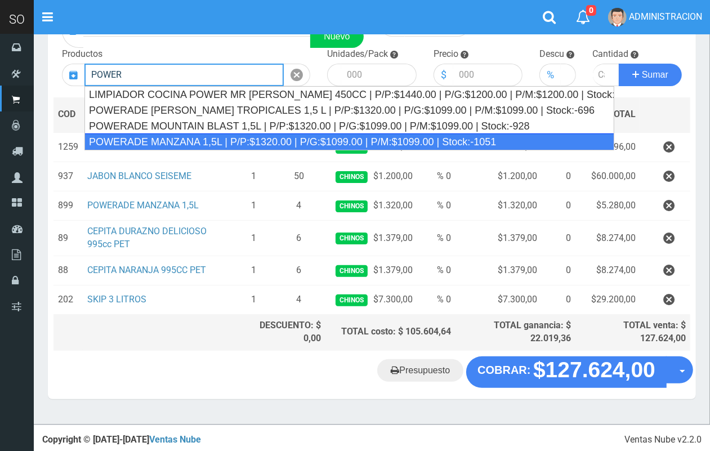
click at [223, 138] on div "POWERADE MANZANA 1,5L | P/P:$1320.00 | P/G:$1099.00 | P/M:$1099.00 | Stock:-1051" at bounding box center [349, 141] width 530 height 17
type input "POWERADE MANZANA 1,5L | P/P:$1320.00 | P/G:$1099.00 | P/M:$1099.00 | Stock:-1051"
type input "4"
type input "1320.00"
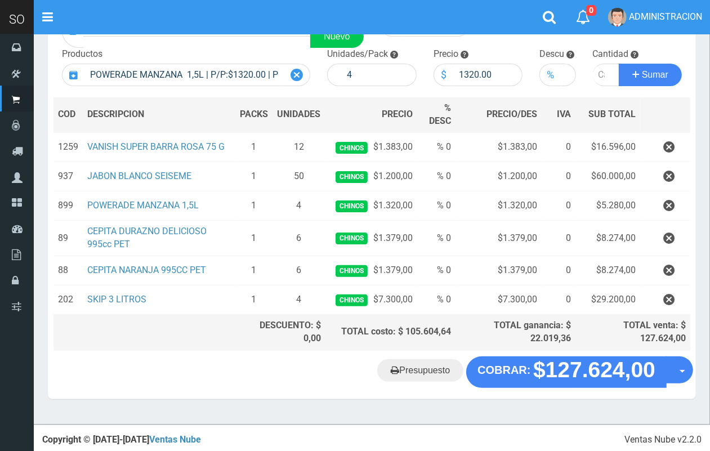
click at [296, 71] on icon at bounding box center [296, 75] width 12 height 16
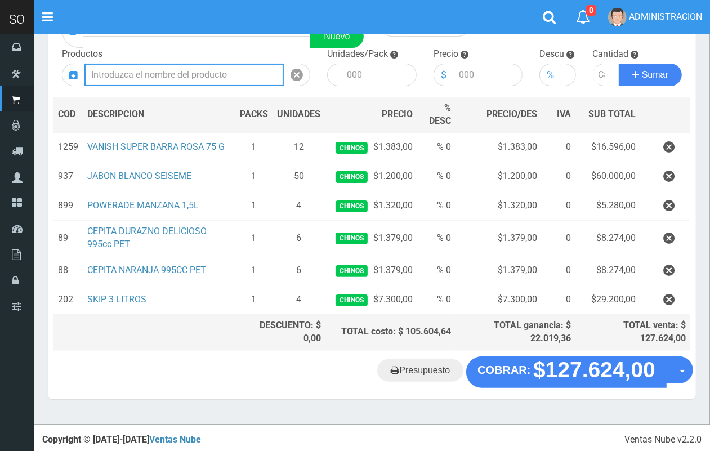
scroll to position [0, 0]
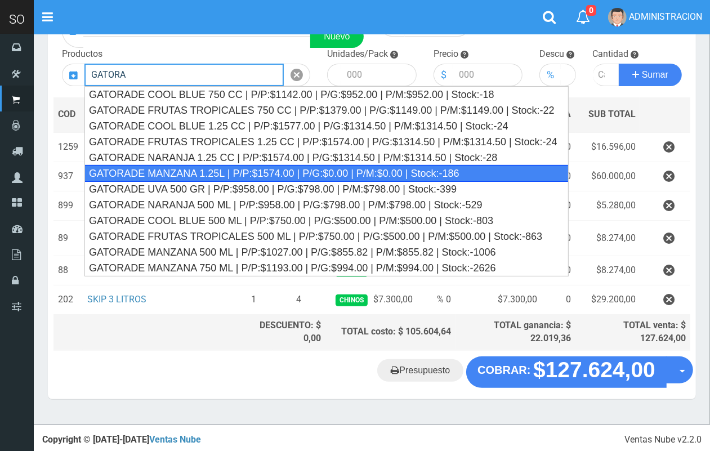
click at [252, 175] on div "GATORADE MANZANA 1.25L | P/P:$1574.00 | P/G:$0.00 | P/M:$0.00 | Stock:-186" at bounding box center [326, 173] width 484 height 17
type input "GATORADE MANZANA 1.25L | P/P:$1574.00 | P/G:$0.00 | P/M:$0.00 | Stock:-186"
type input "6"
type input "1574.00"
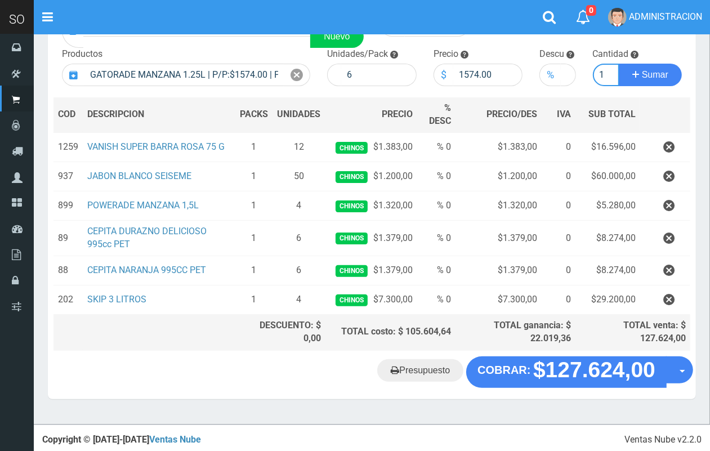
scroll to position [0, 1]
type input "1"
click at [618, 64] on button "Sumar" at bounding box center [649, 75] width 63 height 23
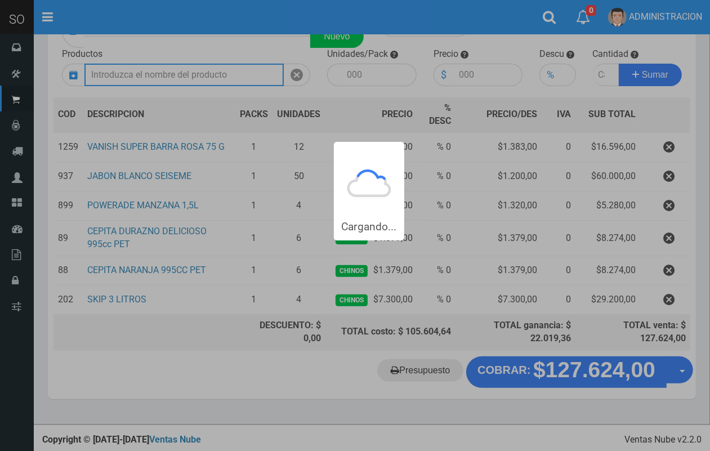
scroll to position [0, 0]
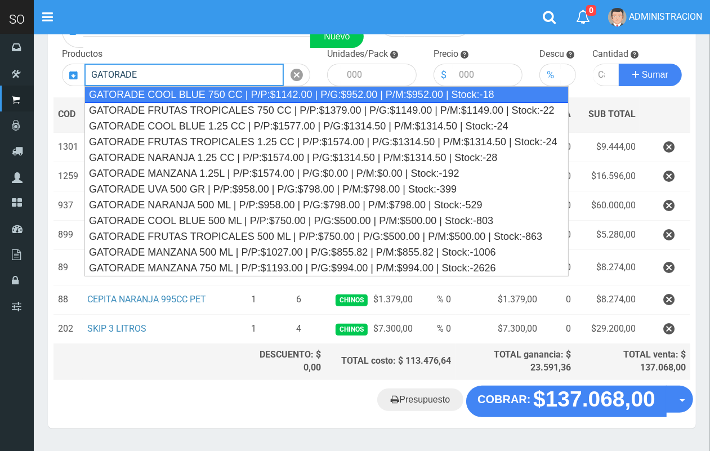
click at [276, 95] on div "GATORADE COOL BLUE 750 CC | P/P:$1142.00 | P/G:$952.00 | P/M:$952.00 | Stock:-18" at bounding box center [326, 94] width 484 height 17
type input "GATORADE COOL BLUE 750 CC | P/P:$1142.00 | P/G:$952.00 | P/M:$952.00 | Stock:-18"
type input "6"
type input "1142.00"
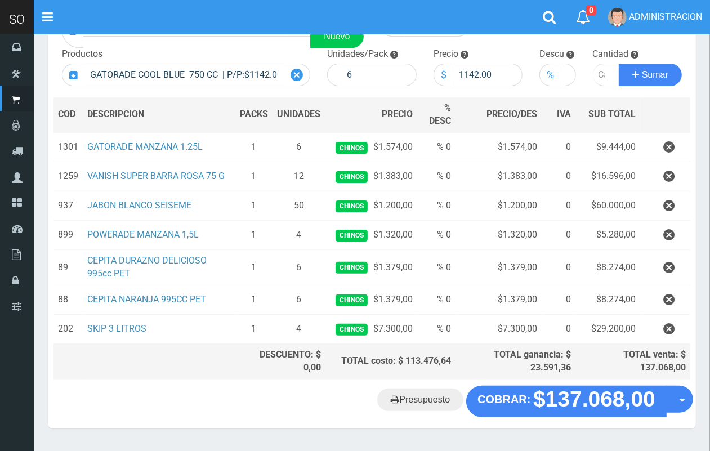
click at [300, 77] on icon at bounding box center [296, 75] width 12 height 16
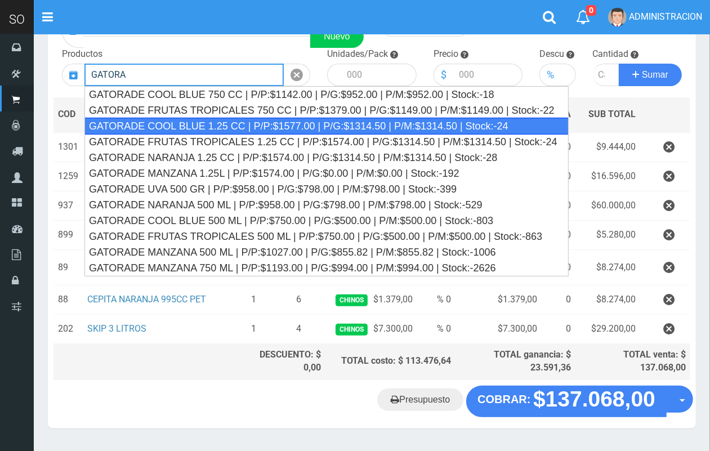
click at [304, 125] on div "GATORADE COOL BLUE 1.25 CC | P/P:$1577.00 | P/G:$1314.50 | P/M:$1314.50 | Stock…" at bounding box center [326, 126] width 484 height 17
type input "GATORADE COOL BLUE 1.25 CC | P/P:$1577.00 | P/G:$1314.50 | P/M:$1314.50 | Stock…"
type input "6"
type input "1577.00"
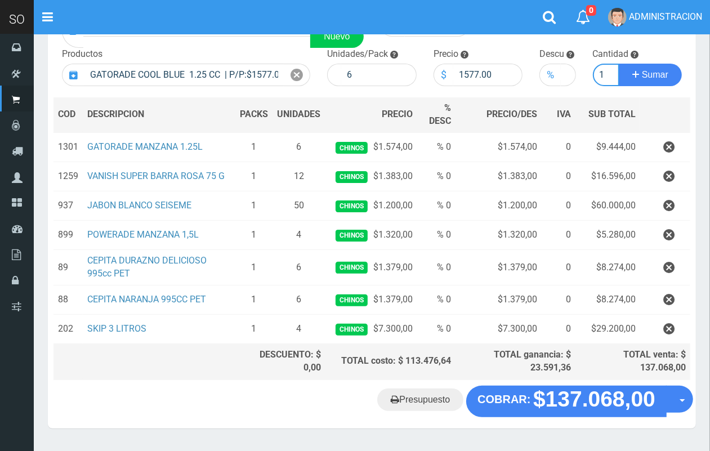
scroll to position [0, 1]
type input "1"
click at [618, 64] on button "Sumar" at bounding box center [649, 75] width 63 height 23
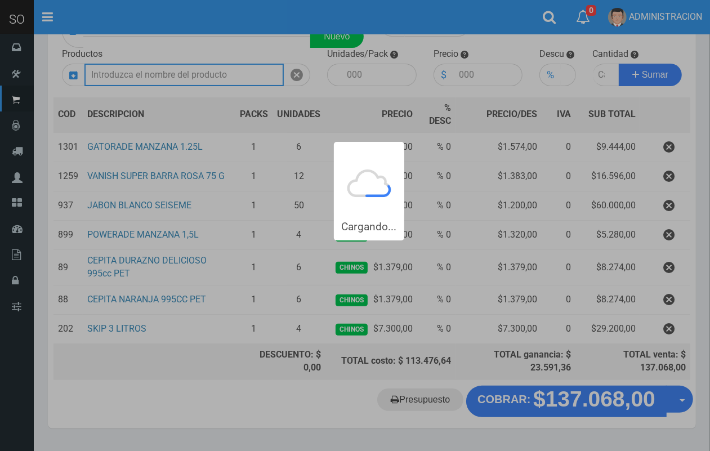
scroll to position [0, 0]
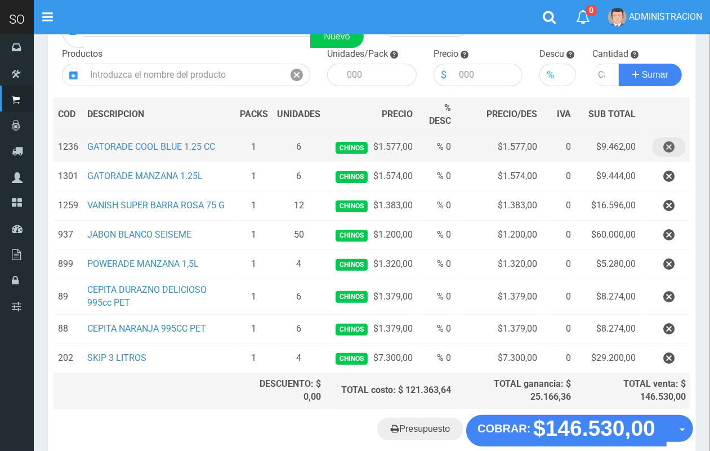
click at [663, 145] on icon "button" at bounding box center [668, 147] width 11 height 20
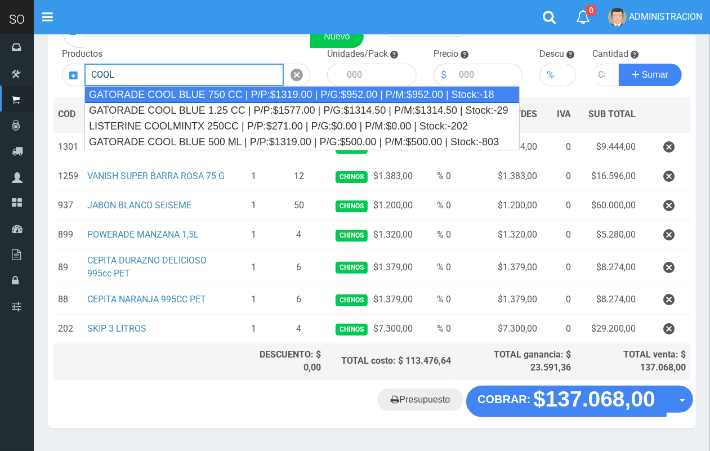
click at [196, 88] on div "GATORADE COOL BLUE 750 CC | P/P:$1319.00 | P/G:$952.00 | P/M:$952.00 | Stock:-18" at bounding box center [301, 94] width 435 height 17
type input "GATORADE COOL BLUE 750 CC | P/P:$1319.00 | P/G:$952.00 | P/M:$952.00 | Stock:-18"
type input "6"
type input "1319.00"
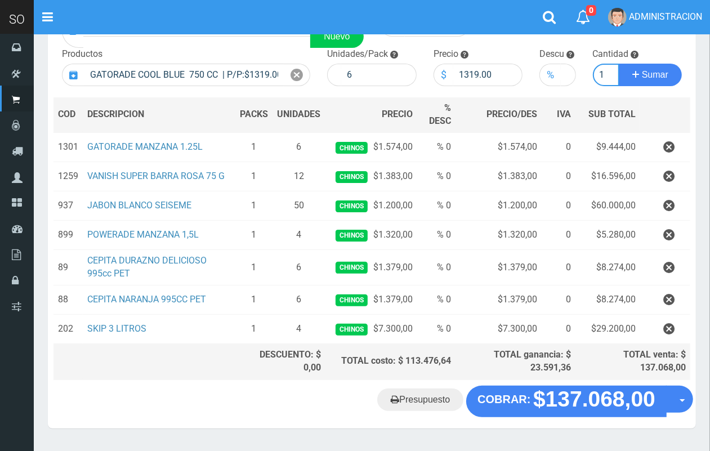
scroll to position [0, 1]
type input "1"
click at [618, 64] on button "Sumar" at bounding box center [649, 75] width 63 height 23
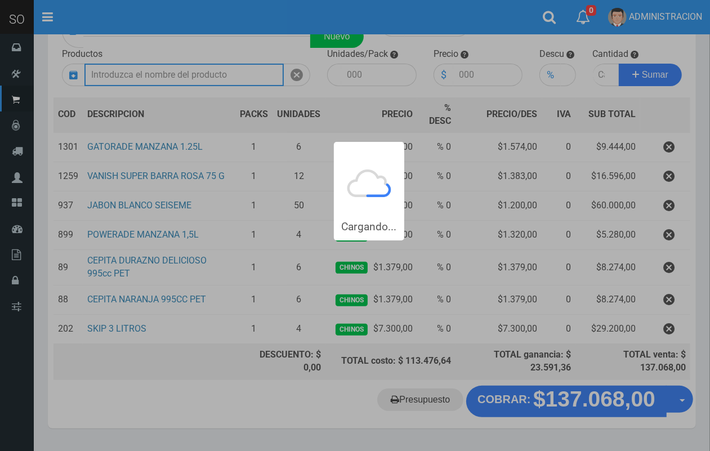
scroll to position [0, 0]
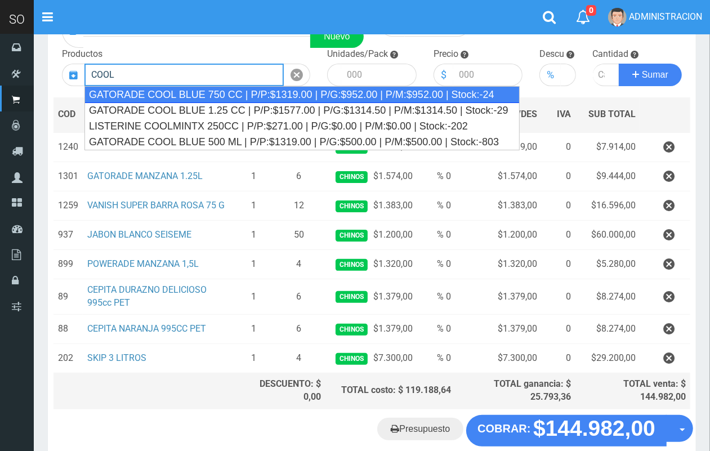
click at [198, 91] on div "GATORADE COOL BLUE 750 CC | P/P:$1319.00 | P/G:$952.00 | P/M:$952.00 | Stock:-24" at bounding box center [301, 94] width 435 height 17
type input "GATORADE COOL BLUE 750 CC | P/P:$1319.00 | P/G:$952.00 | P/M:$952.00 | Stock:-24"
type input "6"
type input "1319.00"
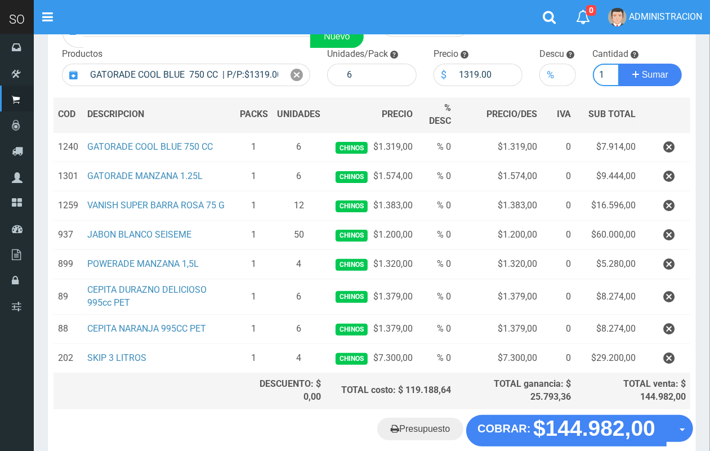
scroll to position [0, 1]
type input "1"
click at [618, 64] on button "Sumar" at bounding box center [649, 75] width 63 height 23
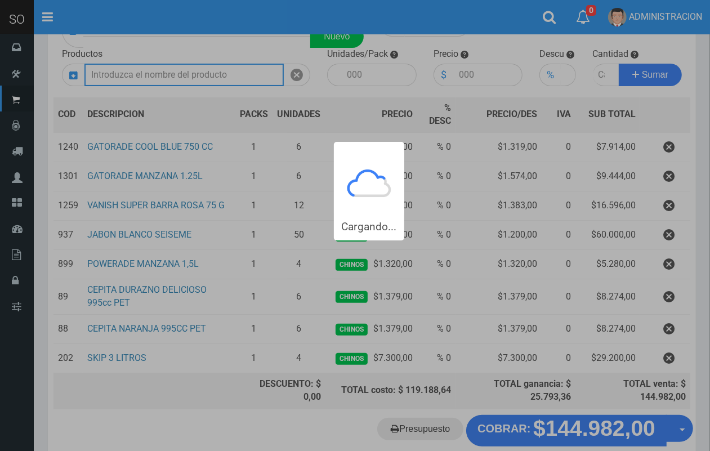
scroll to position [0, 0]
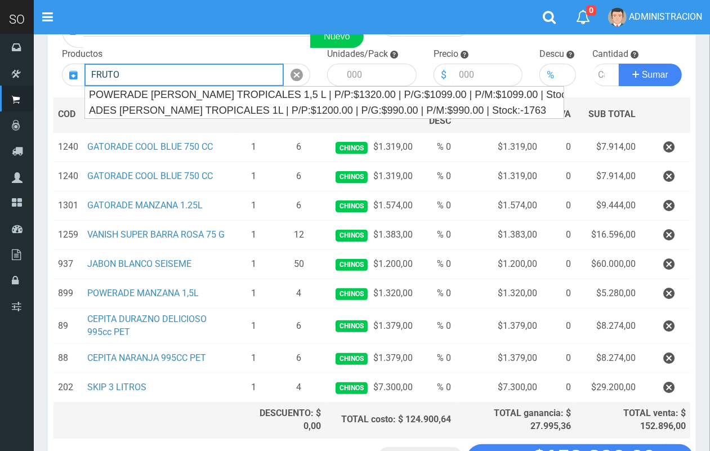
drag, startPoint x: 185, startPoint y: 74, endPoint x: 79, endPoint y: 70, distance: 105.3
click at [79, 70] on div "FRUTO" at bounding box center [186, 75] width 248 height 23
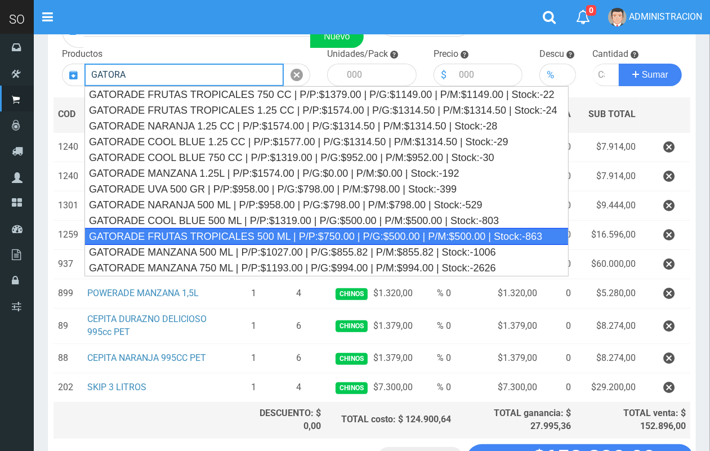
click at [192, 228] on div "GATORADE FRUTAS TROPICALES 500 ML | P/P:$750.00 | P/G:$500.00 | P/M:$500.00 | S…" at bounding box center [326, 236] width 484 height 17
type input "GATORADE FRUTAS TROPICALES 500 ML | P/P:$750.00 | P/G:$500.00 | P/M:$500.00 | S…"
type input "6"
type input "750.00"
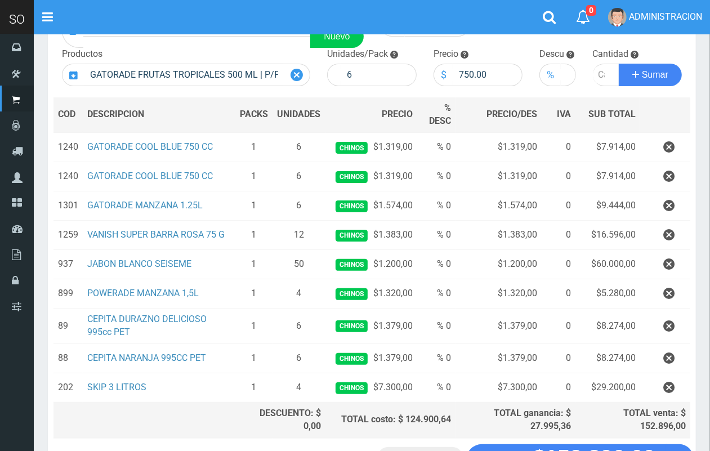
click at [294, 75] on icon at bounding box center [296, 75] width 12 height 16
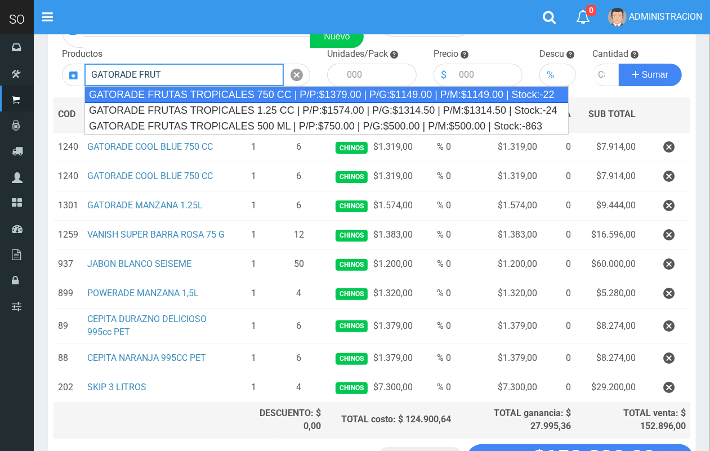
click at [163, 91] on div "GATORADE FRUTAS TROPICALES 750 CC | P/P:$1379.00 | P/G:$1149.00 | P/M:$1149.00 …" at bounding box center [326, 94] width 484 height 17
type input "GATORADE FRUTAS TROPICALES 750 CC | P/P:$1379.00 | P/G:$1149.00 | P/M:$1149.00 …"
type input "6"
type input "1379.00"
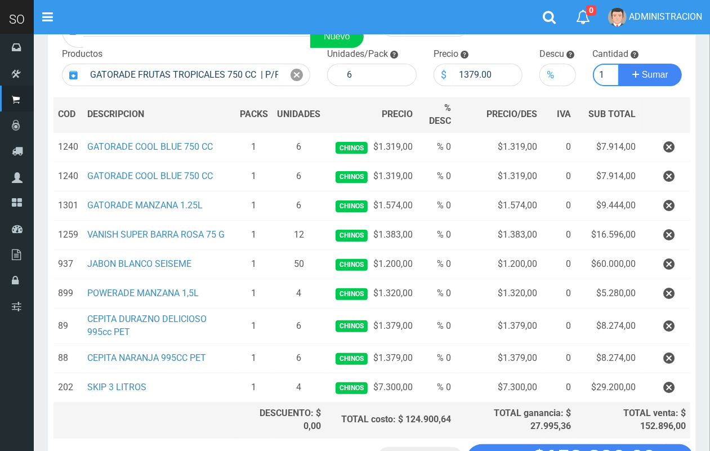
scroll to position [0, 1]
type input "1"
click at [618, 64] on button "Sumar" at bounding box center [649, 75] width 63 height 23
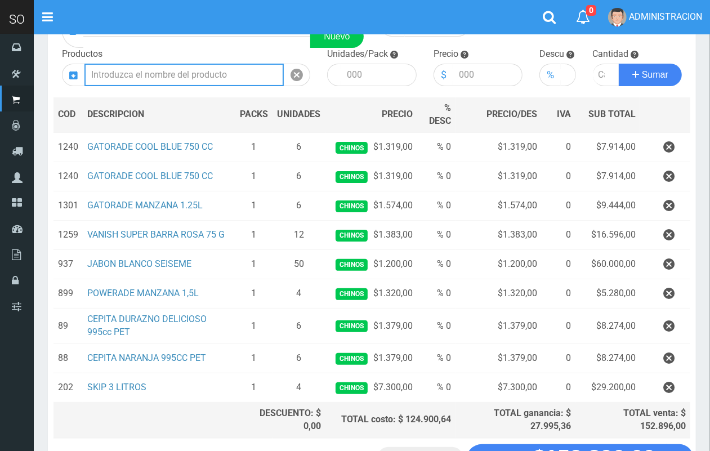
scroll to position [0, 0]
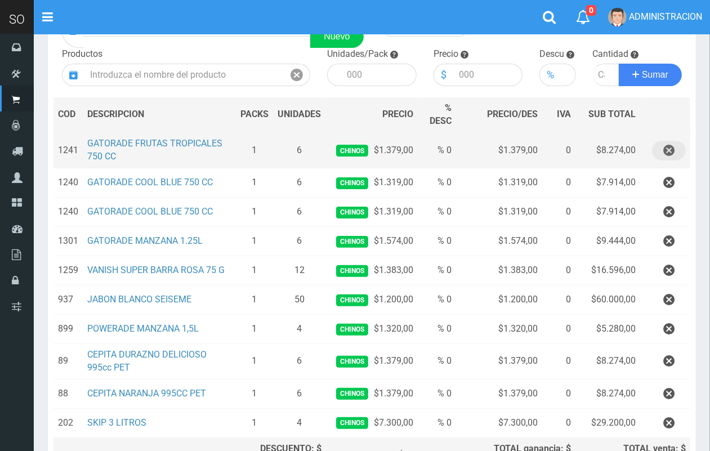
click at [671, 150] on icon "button" at bounding box center [668, 151] width 11 height 20
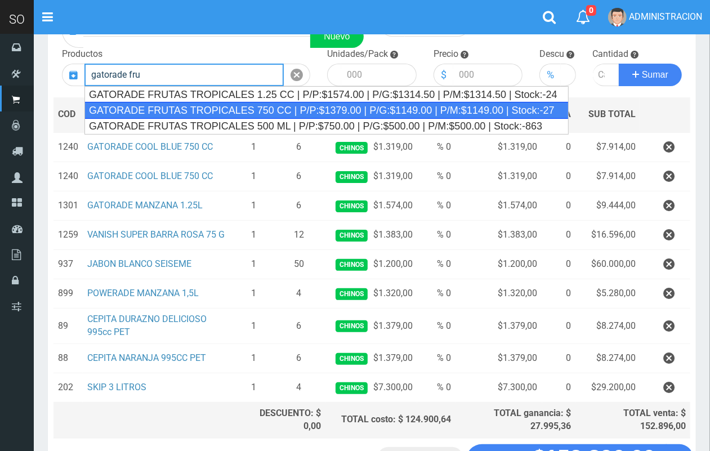
click at [165, 107] on div "GATORADE FRUTAS TROPICALES 750 CC | P/P:$1379.00 | P/G:$1149.00 | P/M:$1149.00 …" at bounding box center [326, 110] width 484 height 17
type input "GATORADE FRUTAS TROPICALES 750 CC | P/P:$1379.00 | P/G:$1149.00 | P/M:$1149.00 …"
type input "6"
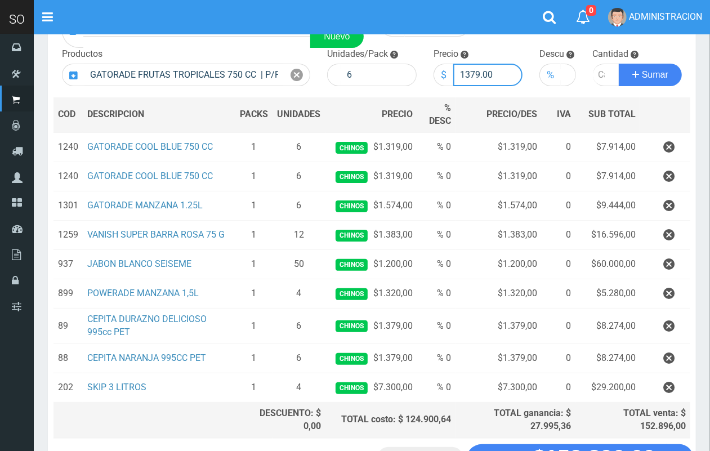
drag, startPoint x: 477, startPoint y: 75, endPoint x: 468, endPoint y: 76, distance: 9.1
click at [468, 76] on input "1379.00" at bounding box center [488, 75] width 70 height 23
type input "1319.00"
click at [597, 71] on input "number" at bounding box center [606, 75] width 27 height 23
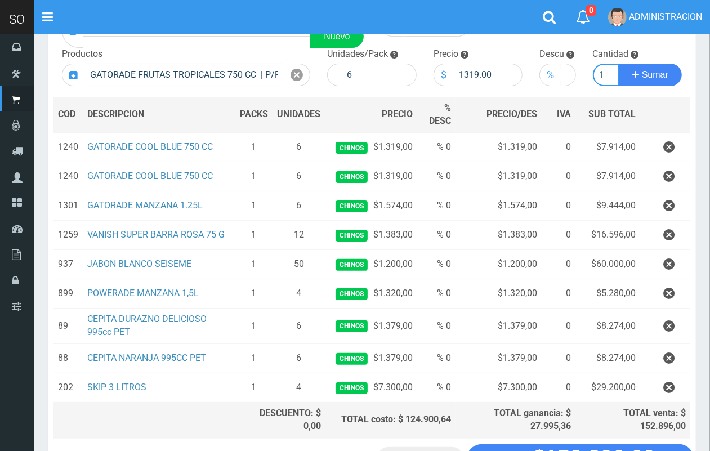
type input "1"
click at [618, 64] on button "Sumar" at bounding box center [649, 75] width 63 height 23
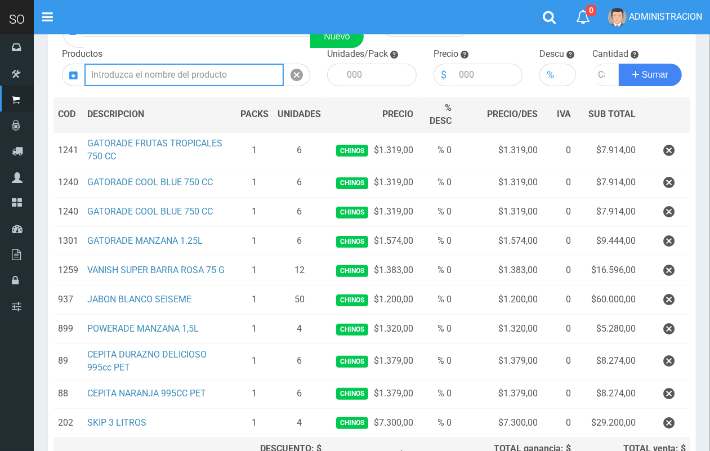
scroll to position [232, 0]
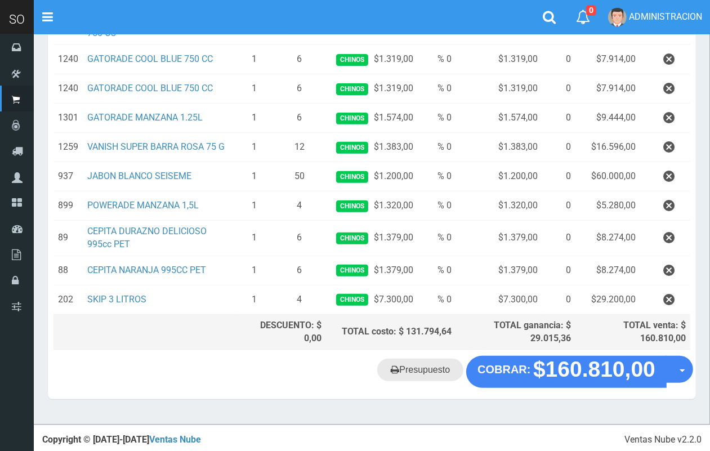
click at [435, 364] on link "Presupuesto" at bounding box center [420, 369] width 86 height 23
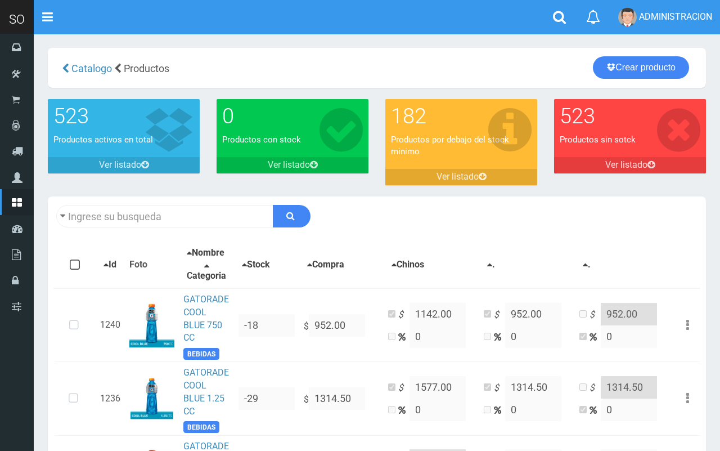
type input "COOL BL"
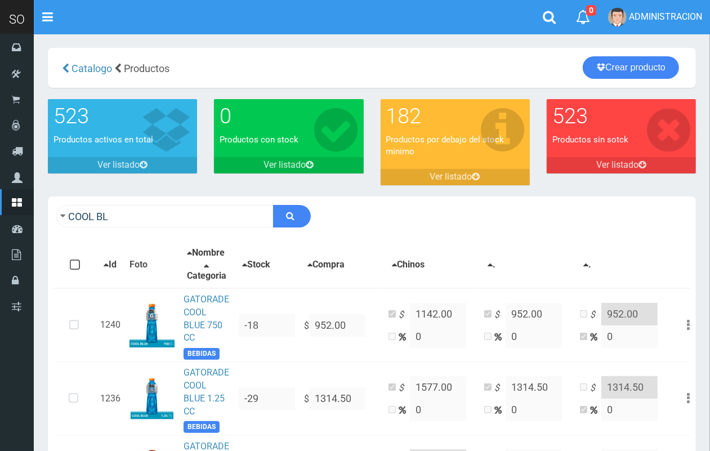
scroll to position [138, 0]
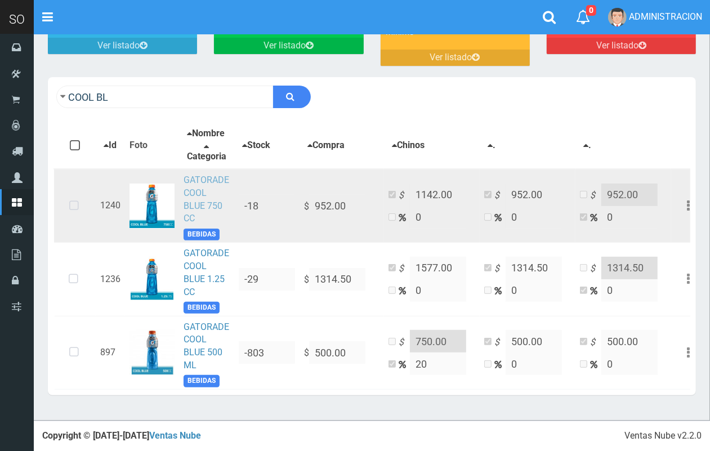
click at [192, 174] on link "GATORADE COOL BLUE 750 CC" at bounding box center [206, 199] width 46 height 50
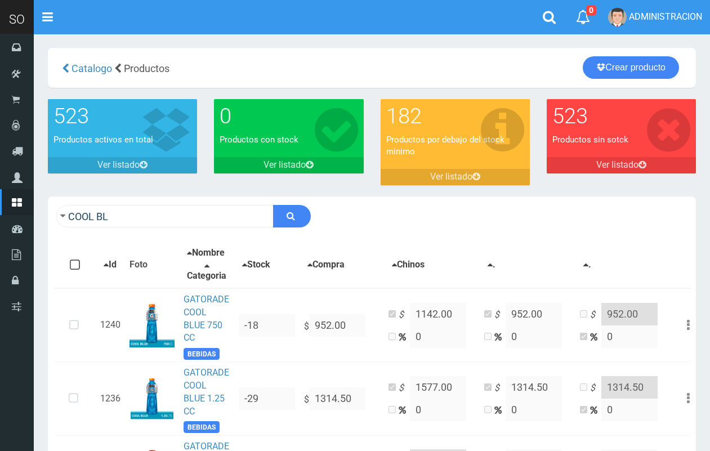
scroll to position [138, 0]
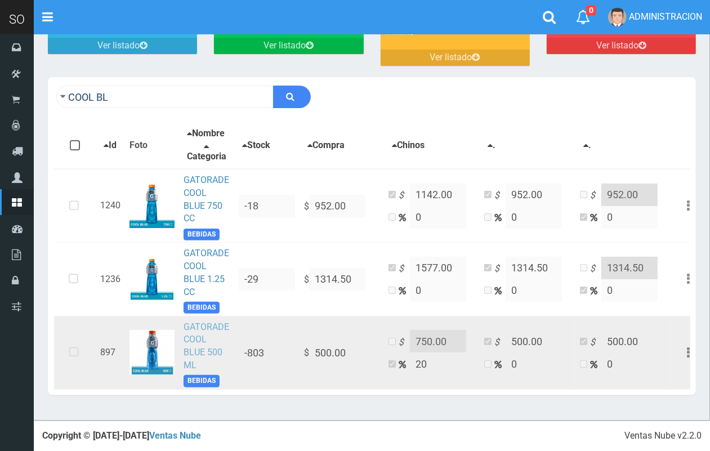
click at [200, 326] on link "GATORADE COOL BLUE 500 ML" at bounding box center [206, 346] width 46 height 50
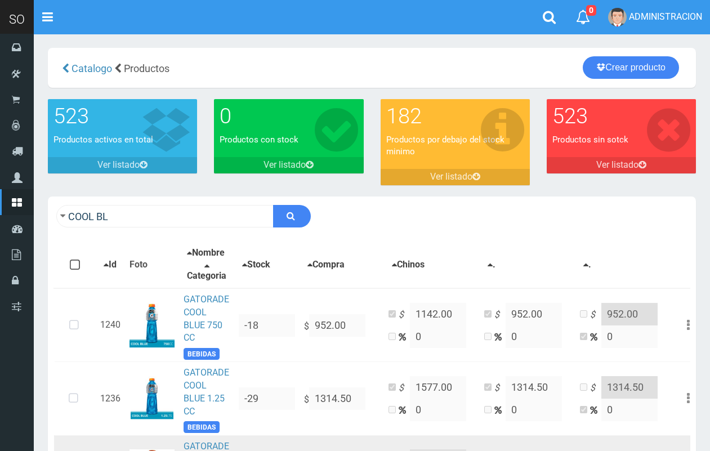
scroll to position [138, 0]
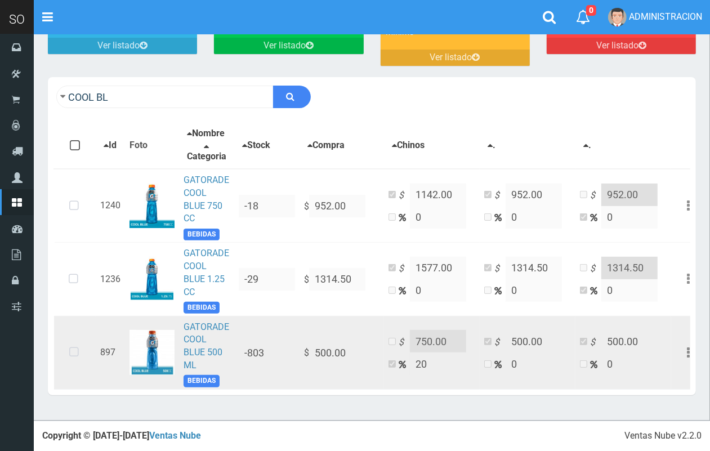
drag, startPoint x: 82, startPoint y: 344, endPoint x: 156, endPoint y: 343, distance: 74.8
click at [80, 343] on icon at bounding box center [74, 352] width 30 height 37
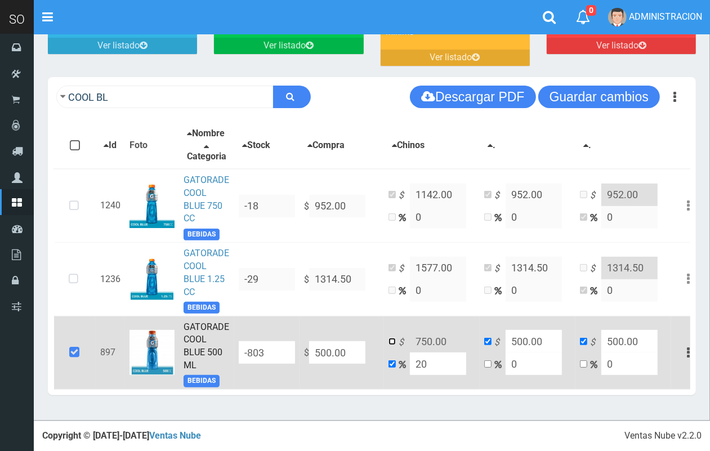
click at [393, 338] on input "checkbox" at bounding box center [391, 341] width 7 height 7
checkbox input "true"
checkbox input "false"
drag, startPoint x: 452, startPoint y: 329, endPoint x: 406, endPoint y: 330, distance: 46.1
click at [407, 330] on td "$ 750.00 20" at bounding box center [432, 352] width 96 height 73
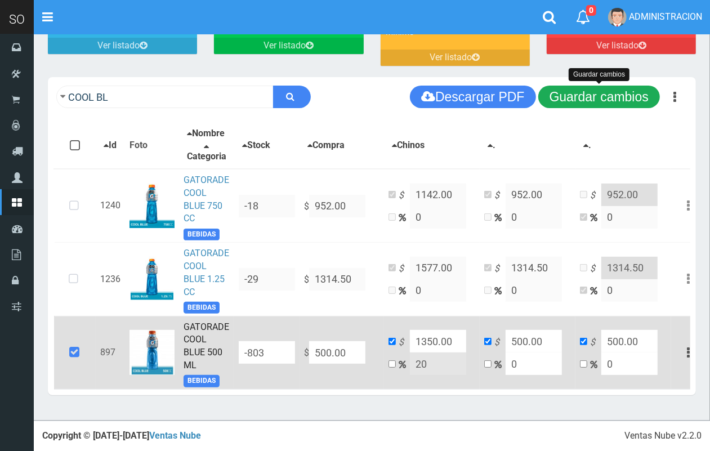
click at [594, 86] on button "Guardar cambios" at bounding box center [599, 97] width 122 height 23
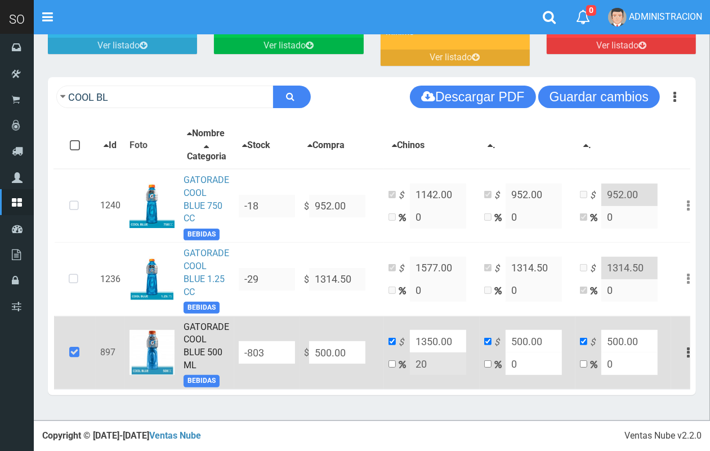
drag, startPoint x: 436, startPoint y: 330, endPoint x: 428, endPoint y: 327, distance: 8.6
click at [428, 330] on input "1350.00" at bounding box center [438, 341] width 56 height 23
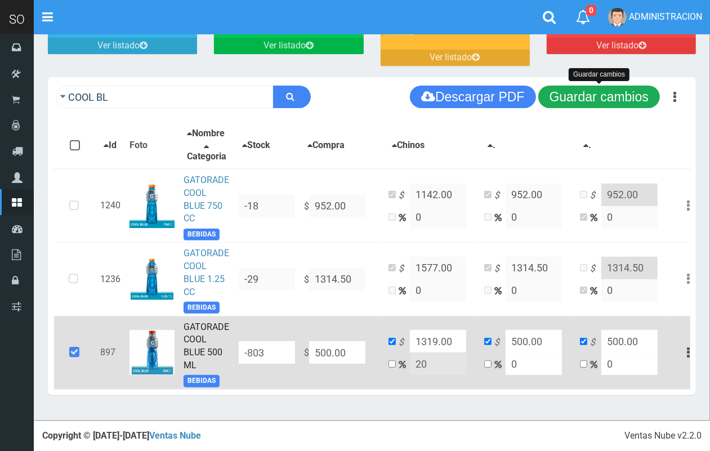
type input "1319.00"
click at [580, 86] on button "Guardar cambios" at bounding box center [599, 97] width 122 height 23
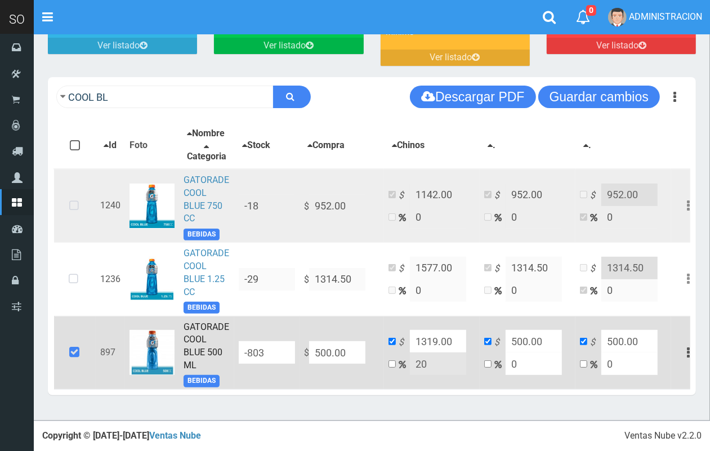
click at [77, 193] on icon at bounding box center [74, 205] width 30 height 37
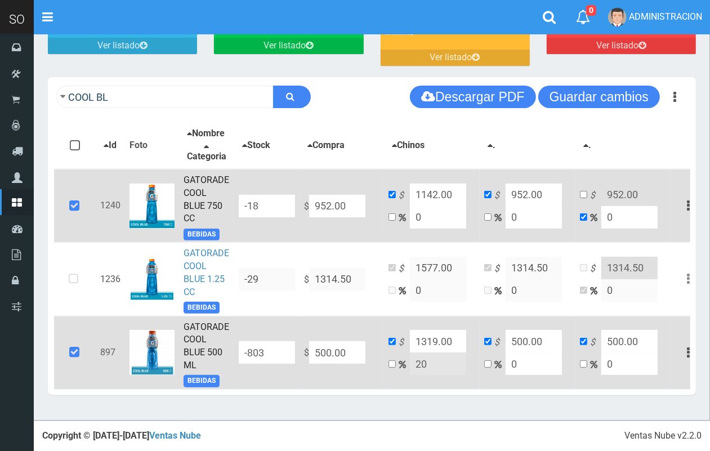
drag, startPoint x: 454, startPoint y: 181, endPoint x: 422, endPoint y: 183, distance: 31.6
click at [422, 183] on input "1142.00" at bounding box center [438, 194] width 56 height 23
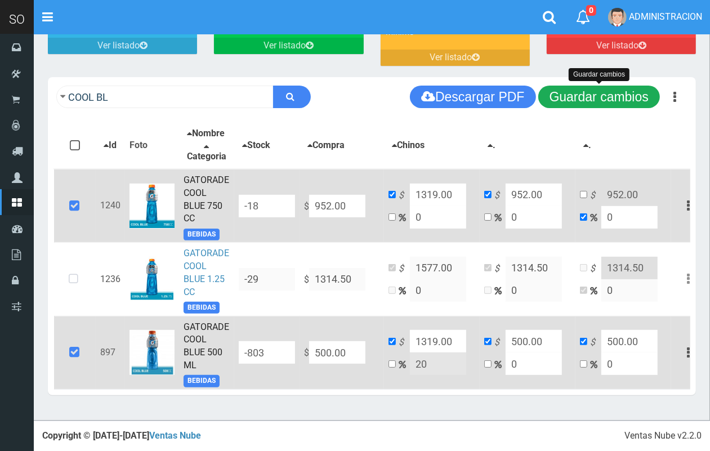
type input "1319.00"
click at [625, 86] on button "Guardar cambios" at bounding box center [599, 97] width 122 height 23
click at [620, 86] on button "Guardar cambios" at bounding box center [599, 97] width 122 height 23
drag, startPoint x: 564, startPoint y: 82, endPoint x: 268, endPoint y: 66, distance: 296.4
click at [562, 86] on button "Guardar cambios" at bounding box center [599, 97] width 122 height 23
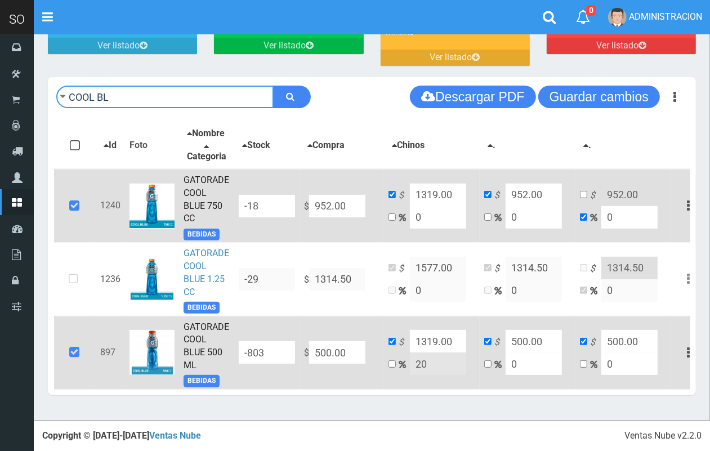
drag, startPoint x: 74, startPoint y: 74, endPoint x: 48, endPoint y: 79, distance: 25.8
click at [48, 79] on div "COOL BL Descargar PDF Guardar cambios Imprimir Seleccion 150" at bounding box center [372, 96] width 648 height 39
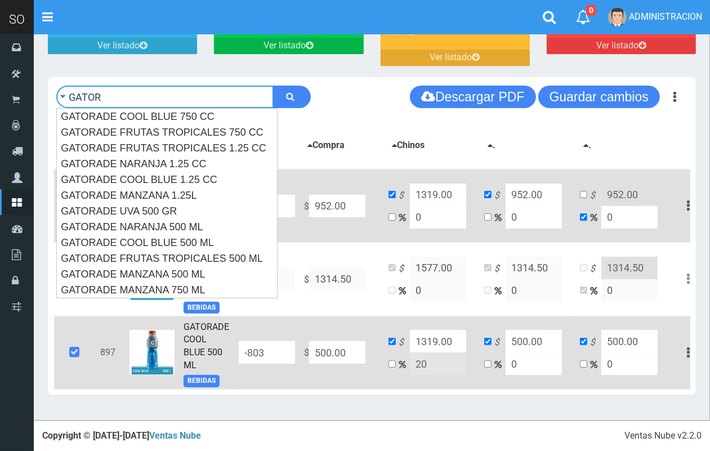
type input "GATOR"
click at [273, 86] on button "submit" at bounding box center [292, 97] width 38 height 23
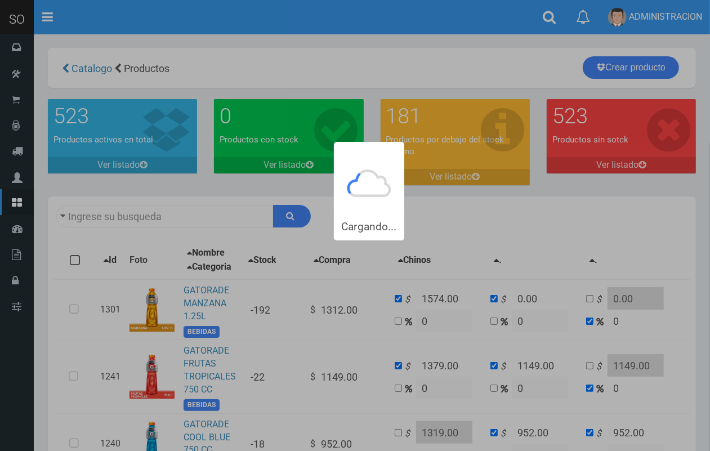
type input "GATOR"
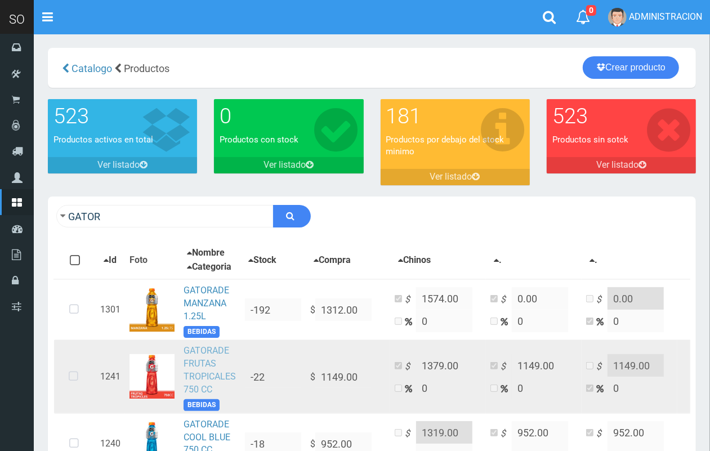
click at [195, 380] on link "GATORADE FRUTAS TROPICALES 750 CC" at bounding box center [209, 370] width 52 height 50
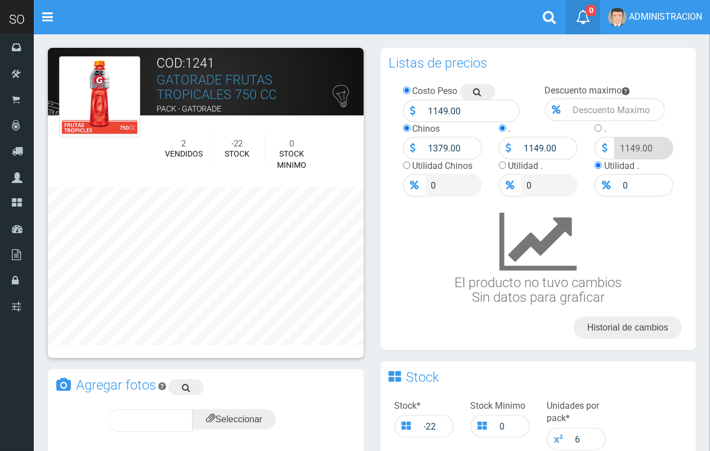
drag, startPoint x: 712, startPoint y: 248, endPoint x: 594, endPoint y: 4, distance: 271.6
click at [687, 35] on html "Cargando... × Nueva alerta Toggle navigation 0" at bounding box center [355, 431] width 710 height 862
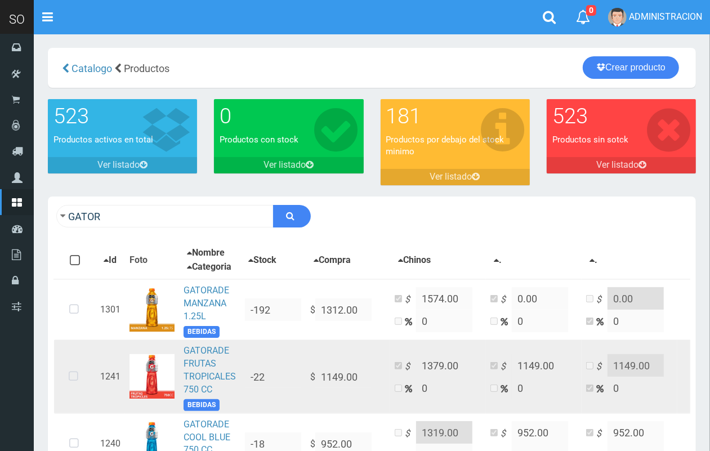
drag, startPoint x: 69, startPoint y: 380, endPoint x: 77, endPoint y: 378, distance: 8.6
click at [70, 379] on icon at bounding box center [74, 376] width 30 height 37
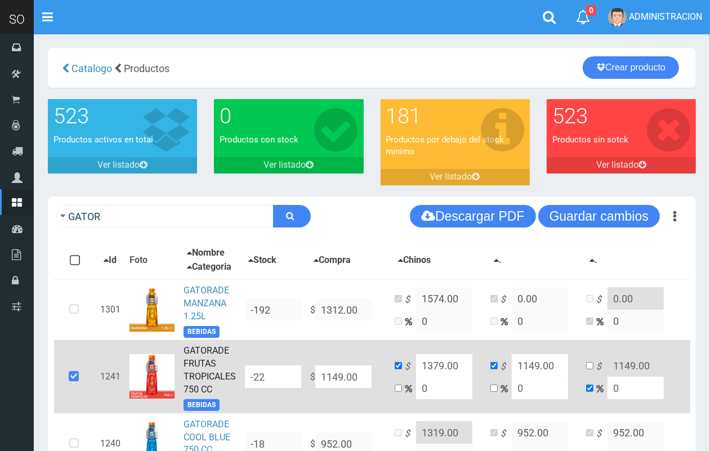
click at [418, 388] on input "0" at bounding box center [444, 387] width 56 height 23
click at [418, 394] on input "0" at bounding box center [444, 387] width 56 height 23
type input "2"
type input "1171.98"
type input "20"
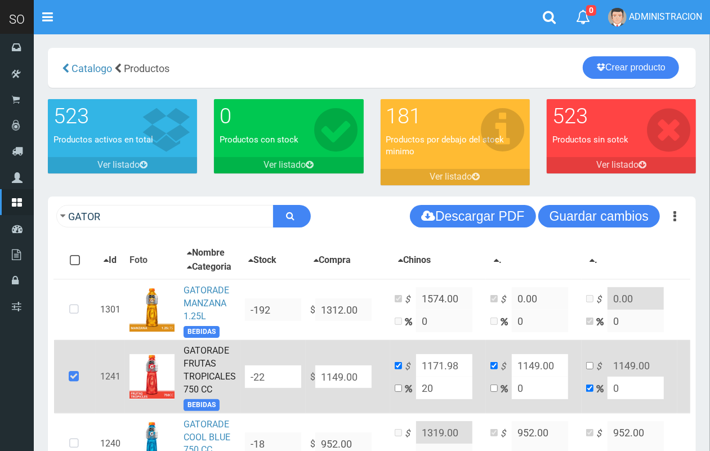
type input "1378.8"
type input "20"
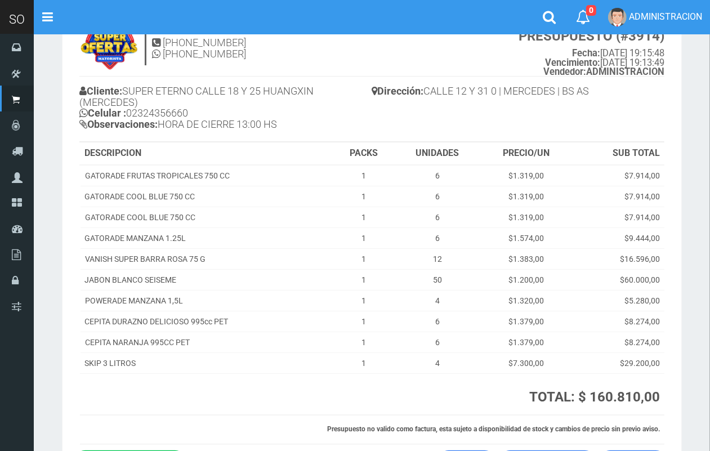
scroll to position [60, 0]
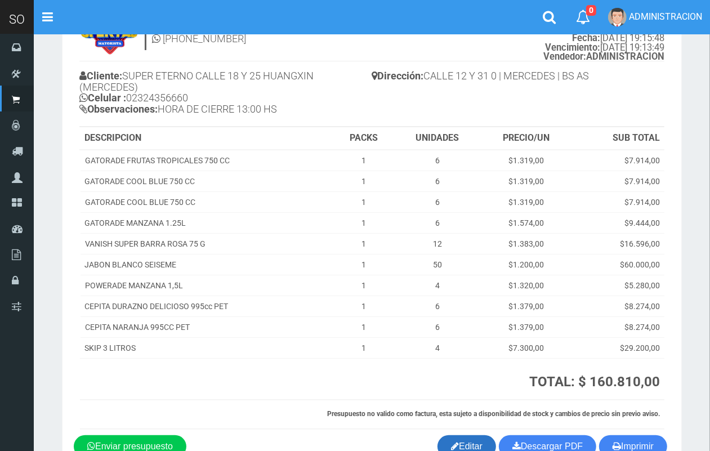
click at [459, 440] on link "Editar" at bounding box center [466, 446] width 59 height 23
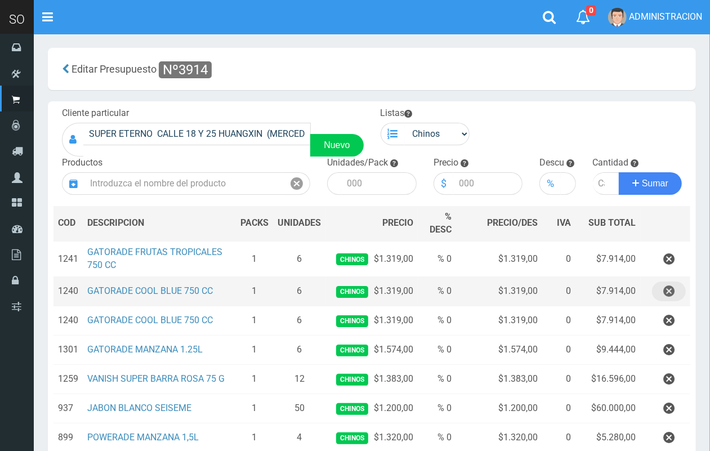
click at [669, 294] on icon "button" at bounding box center [668, 291] width 11 height 20
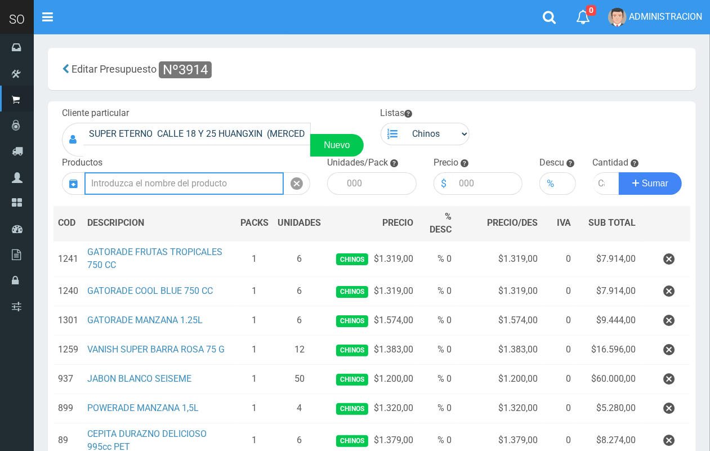
click at [209, 181] on input "text" at bounding box center [183, 183] width 199 height 23
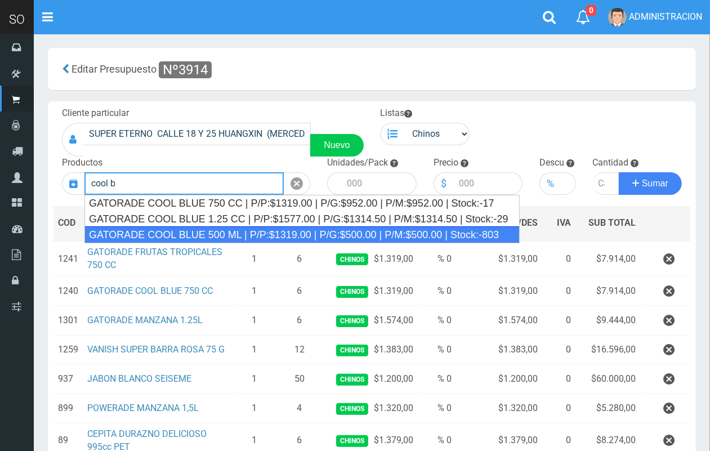
click at [255, 232] on div "GATORADE COOL BLUE 500 ML | P/P:$1319.00 | P/G:$500.00 | P/M:$500.00 | Stock:-8…" at bounding box center [301, 234] width 435 height 17
type input "GATORADE COOL BLUE 500 ML | P/P:$1319.00 | P/G:$500.00 | P/M:$500.00 | Stock:-8…"
type input "6"
type input "1319.00"
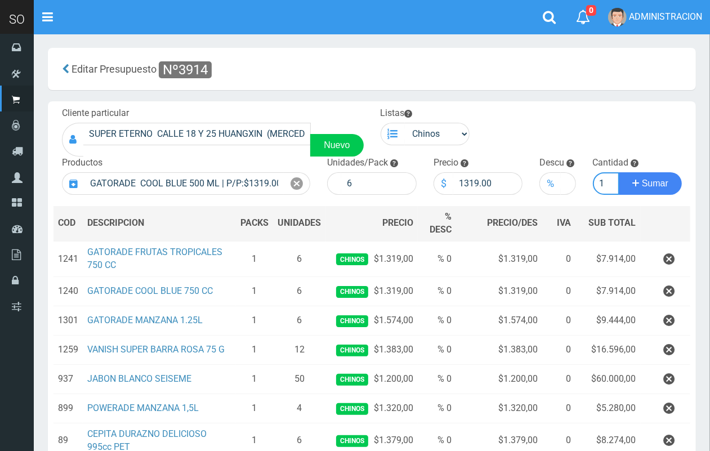
scroll to position [0, 1]
type input "1"
click at [618, 172] on button "Sumar" at bounding box center [649, 183] width 63 height 23
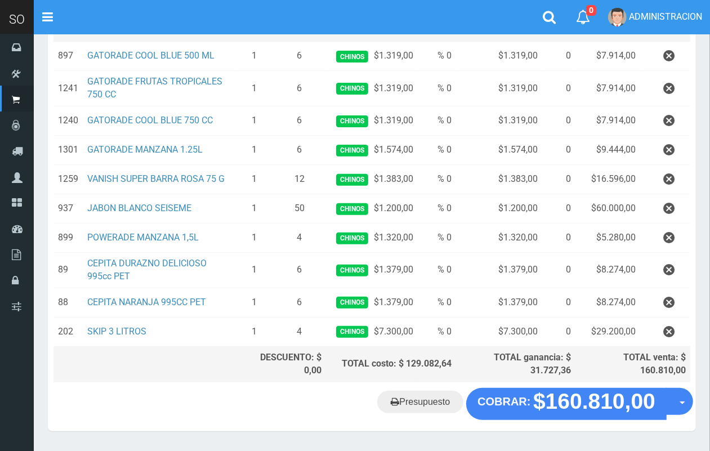
scroll to position [204, 0]
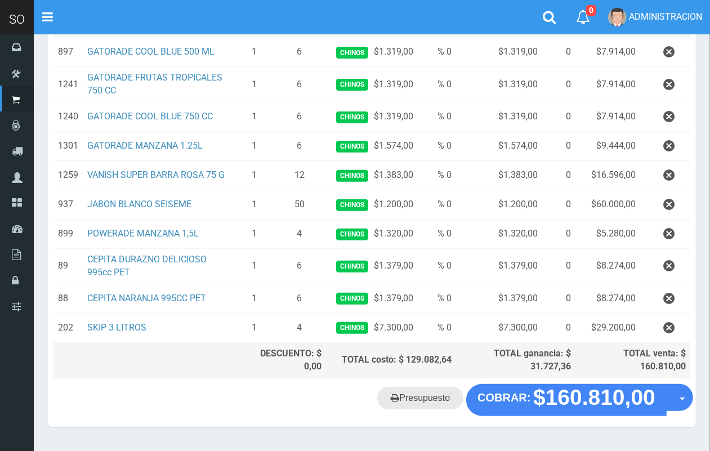
click at [419, 405] on link "Presupuesto" at bounding box center [420, 398] width 86 height 23
